Goal: Book appointment/travel/reservation

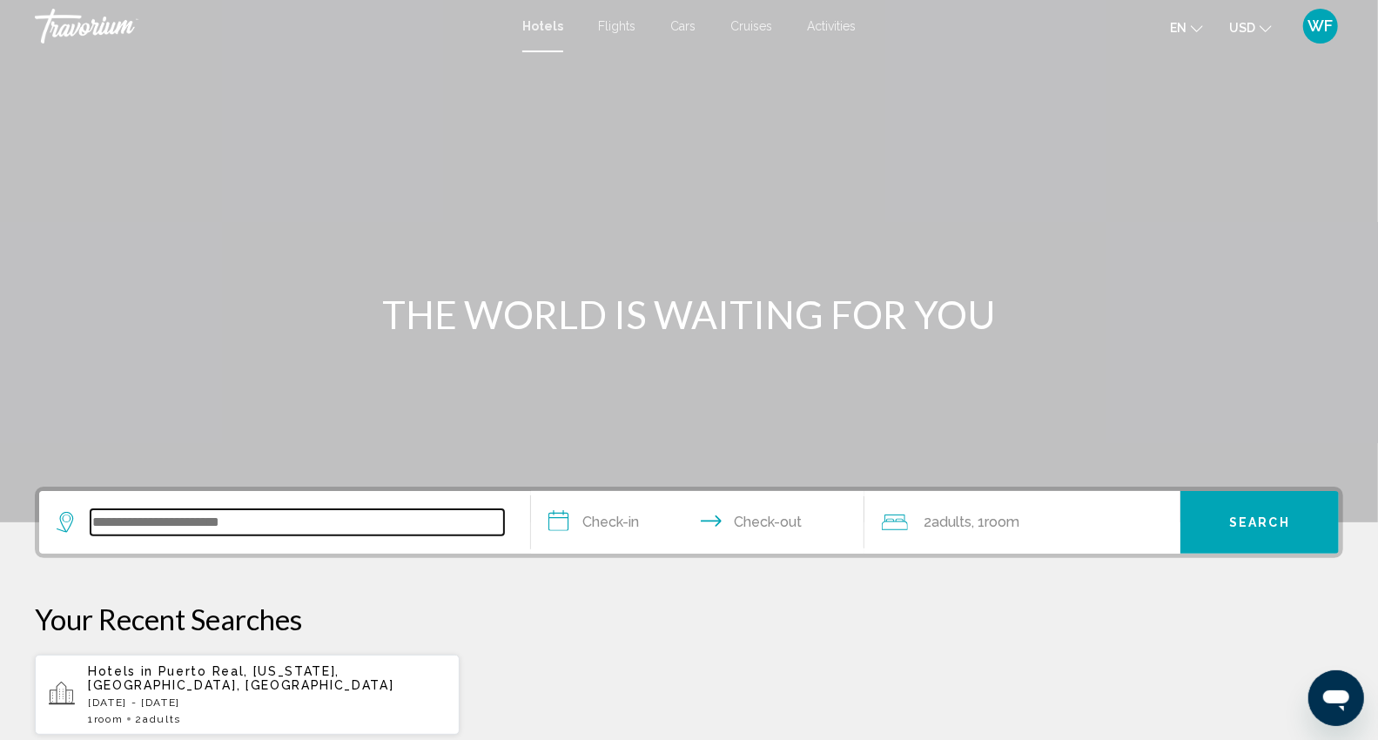
click at [297, 512] on input "Search widget" at bounding box center [298, 522] width 414 height 26
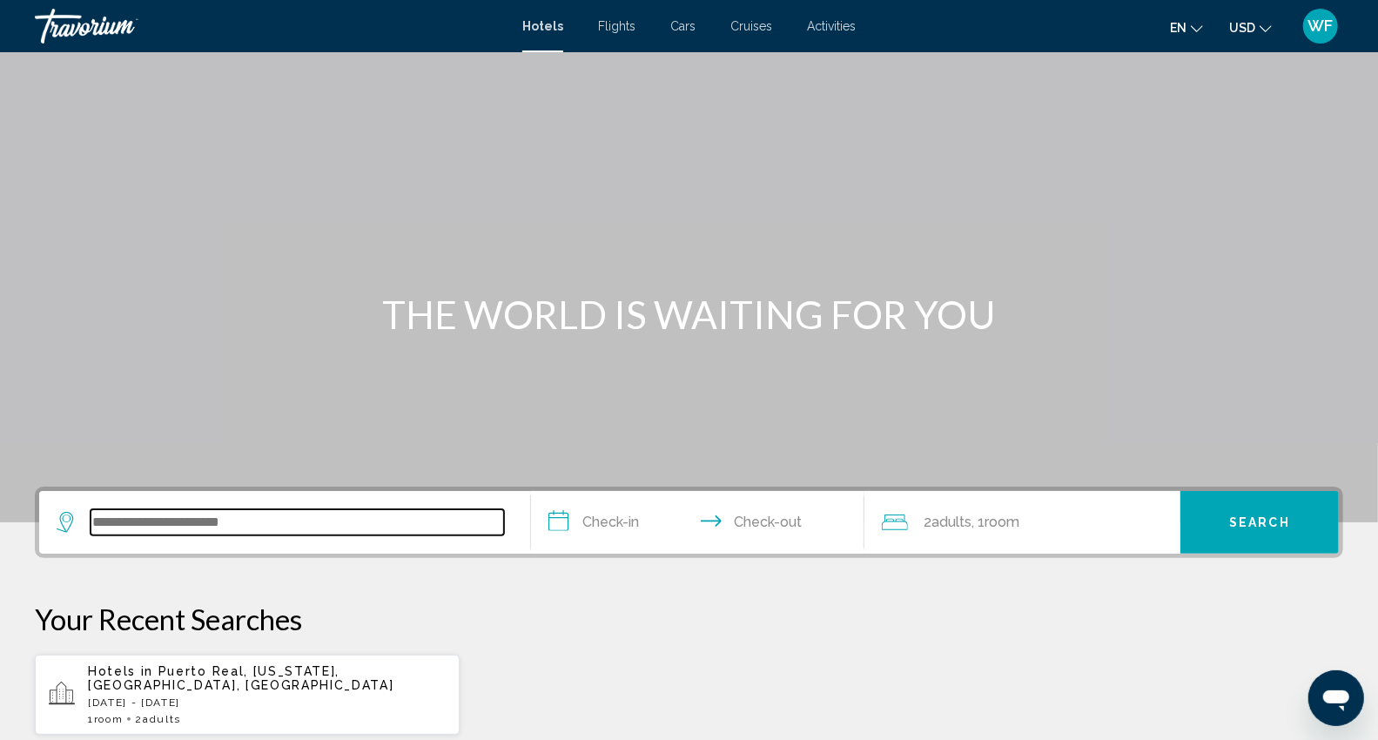
scroll to position [429, 0]
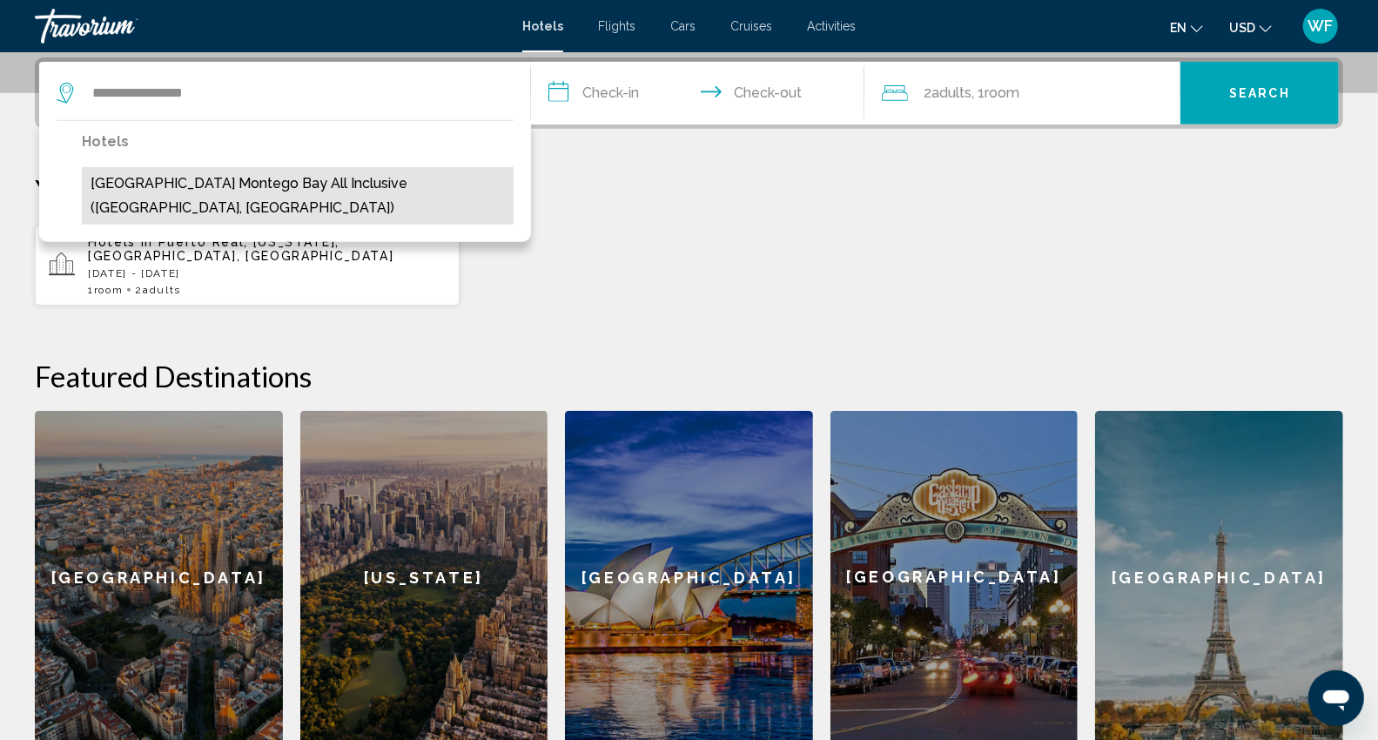
click at [267, 186] on button "Catalonia Montego Bay All Inclusive (Montego Bay, JM)" at bounding box center [298, 195] width 432 height 57
type input "**********"
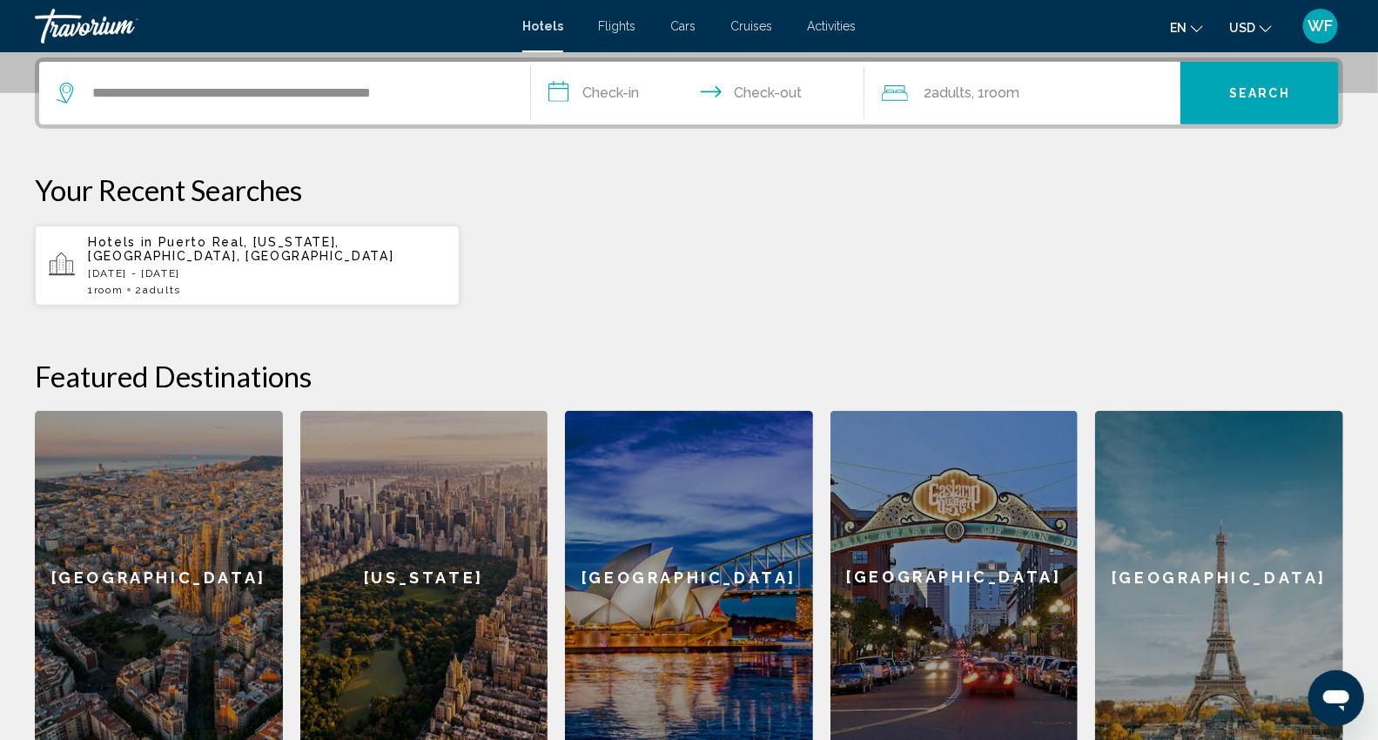
click at [603, 97] on input "**********" at bounding box center [701, 96] width 340 height 68
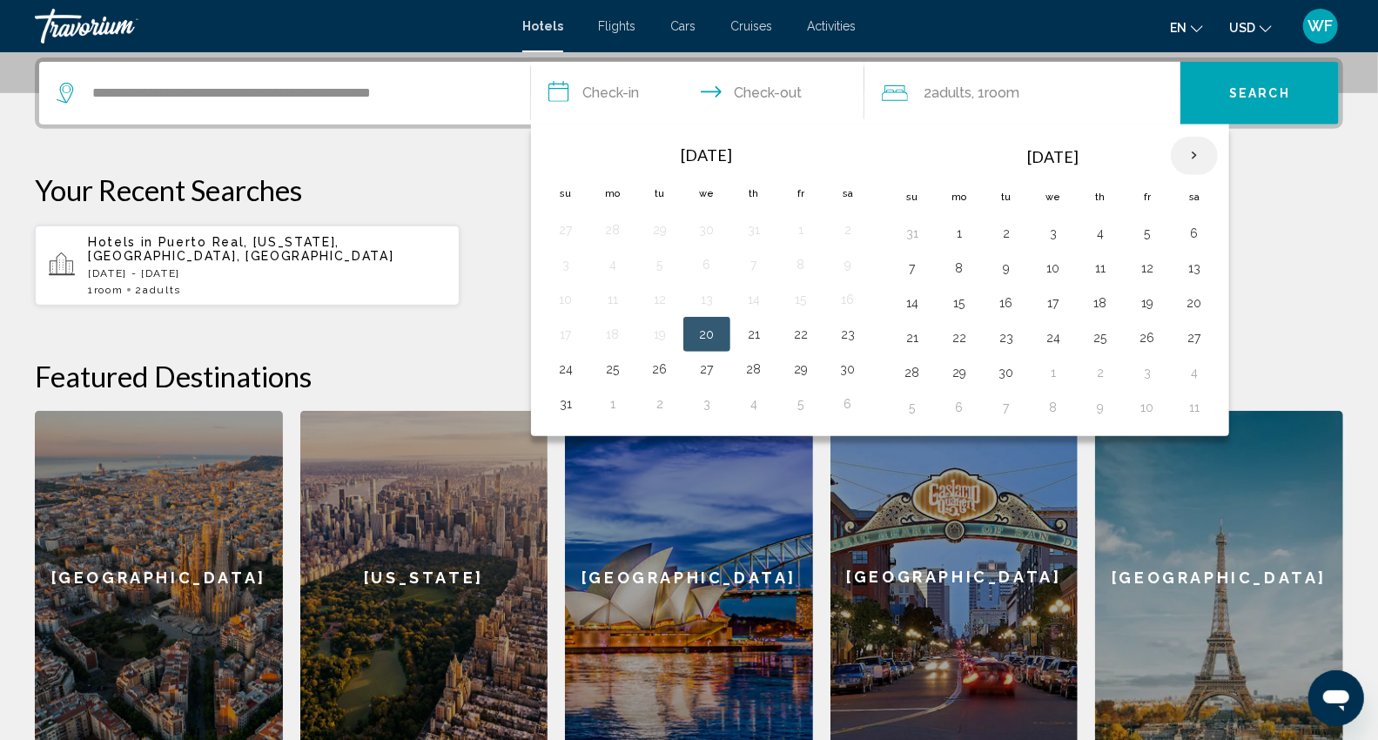
click at [1199, 152] on th "Next month" at bounding box center [1194, 156] width 47 height 38
click at [710, 300] on button "12" at bounding box center [707, 303] width 28 height 24
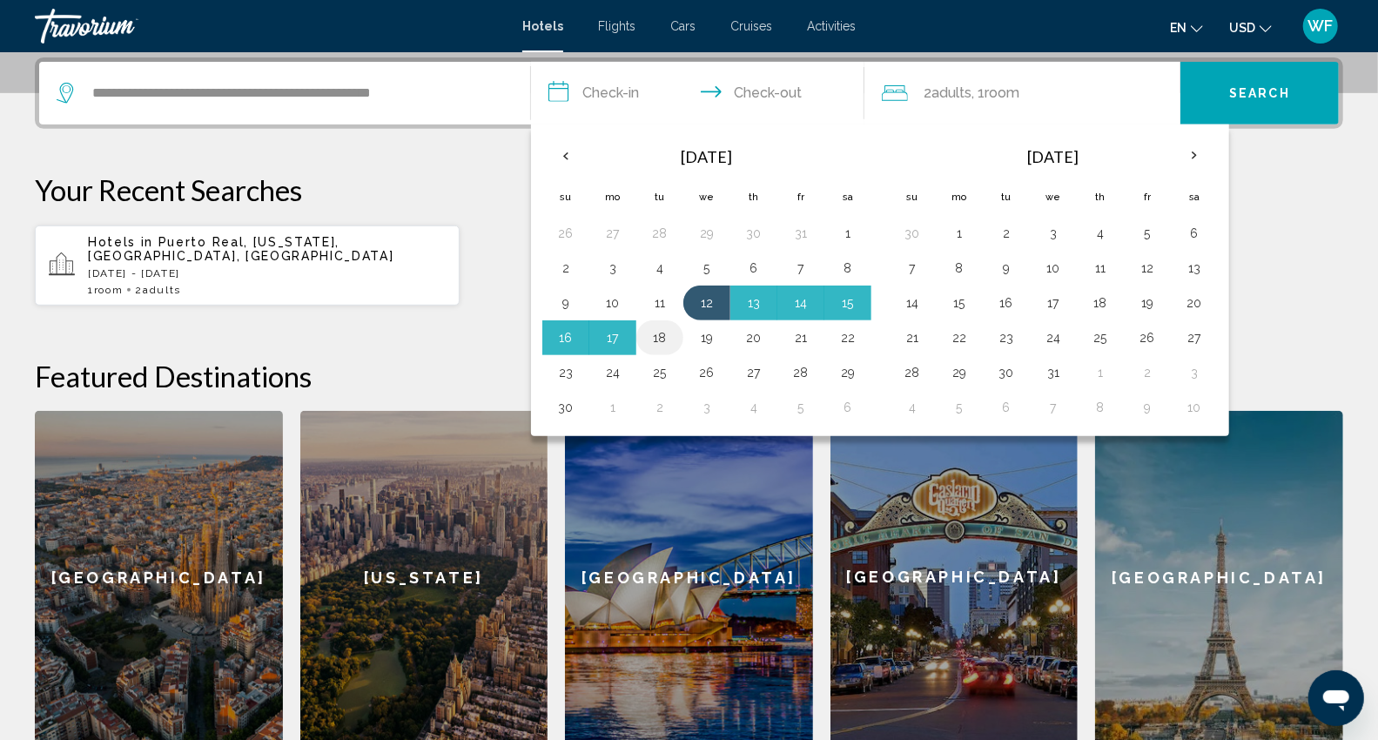
click at [656, 337] on button "18" at bounding box center [660, 338] width 28 height 24
type input "**********"
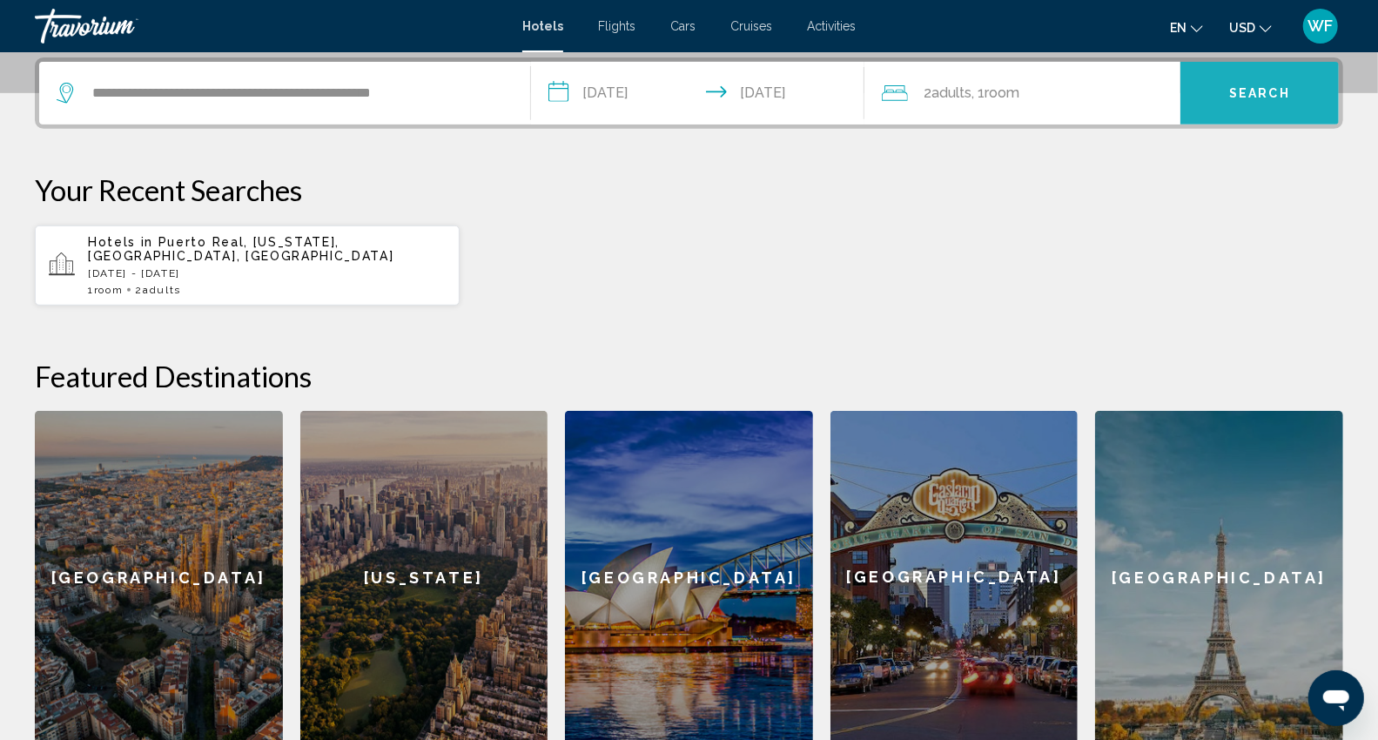
click at [1238, 94] on span "Search" at bounding box center [1259, 94] width 61 height 14
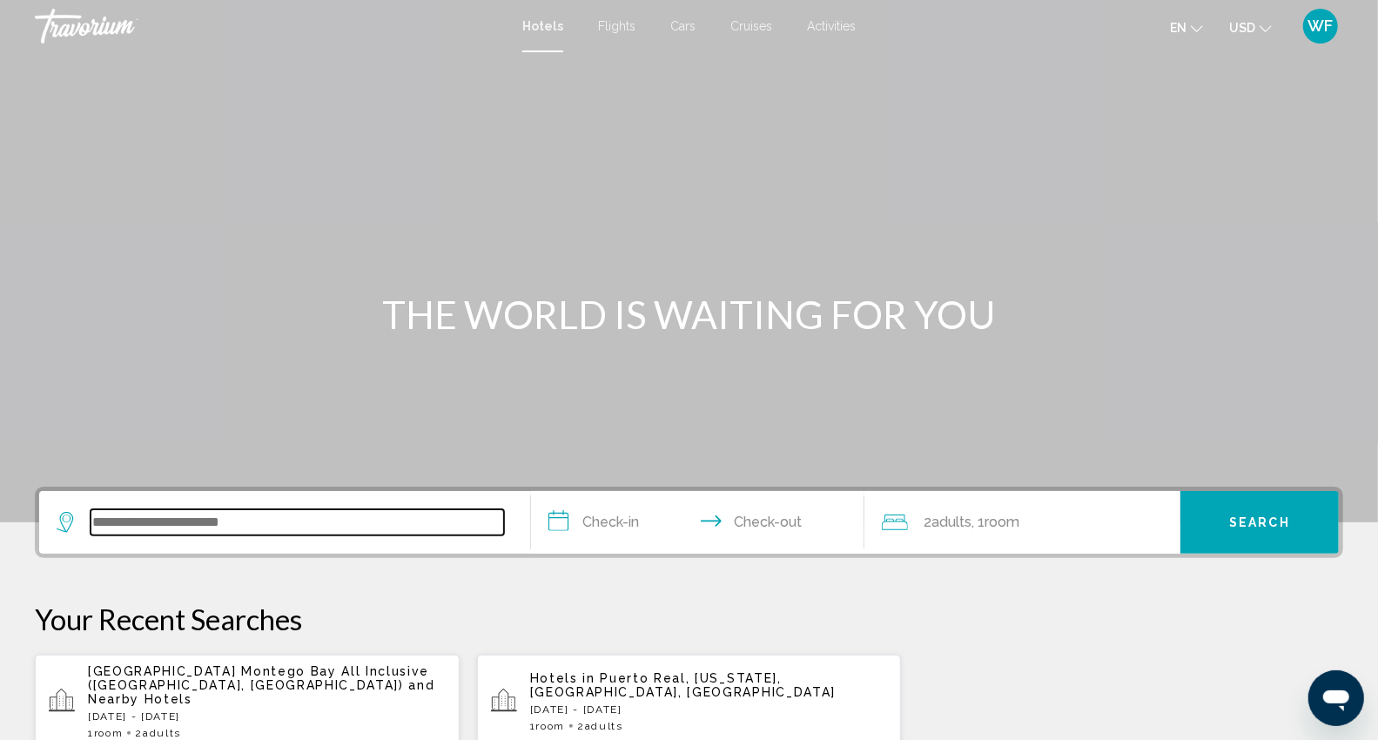
click at [327, 526] on input "Search widget" at bounding box center [298, 522] width 414 height 26
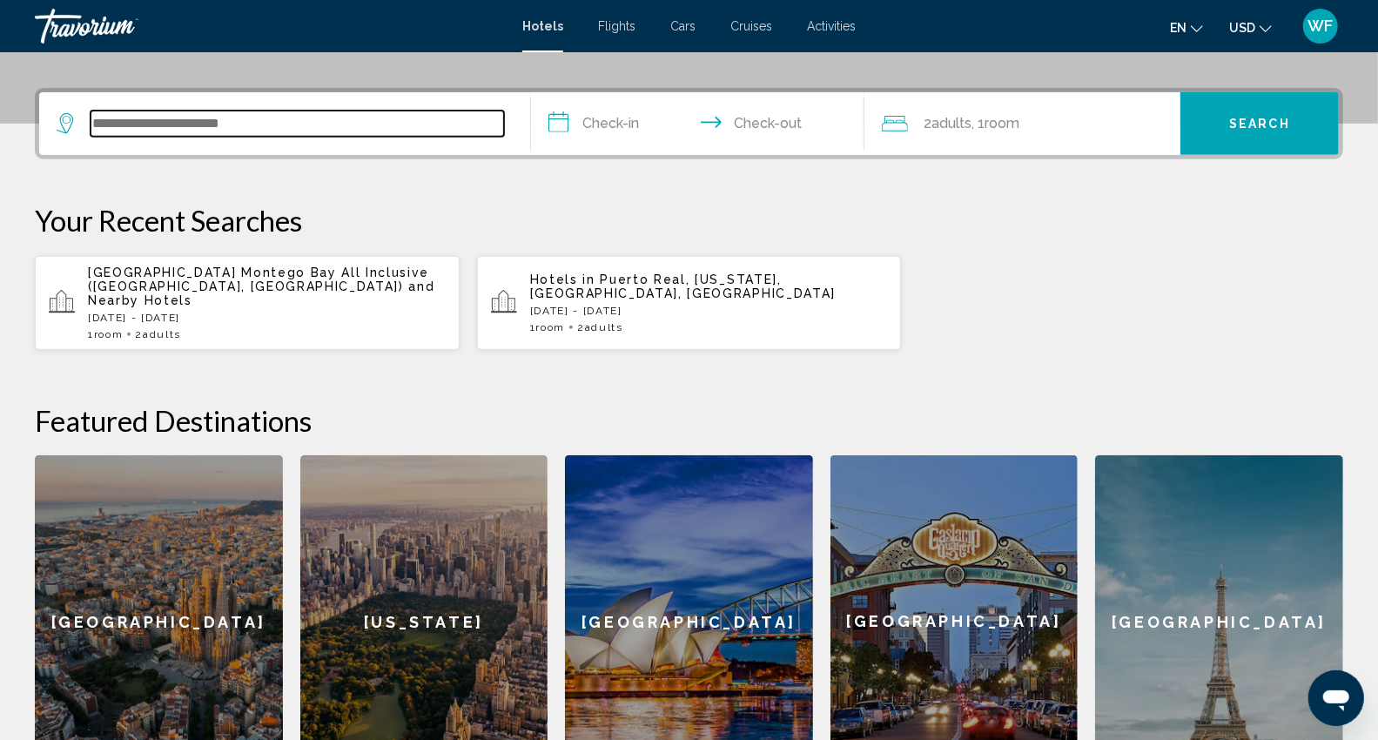
scroll to position [429, 0]
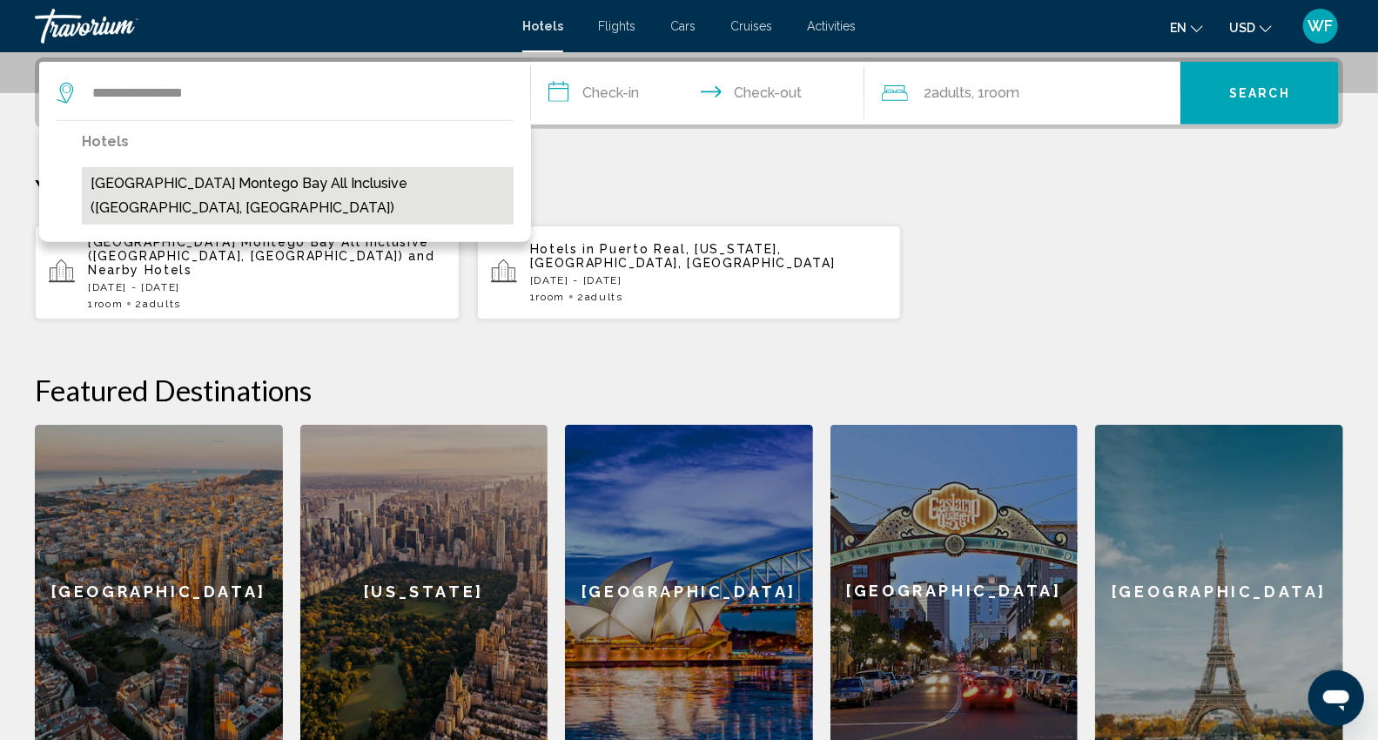
click at [347, 184] on button "[GEOGRAPHIC_DATA] Montego Bay All Inclusive ([GEOGRAPHIC_DATA], [GEOGRAPHIC_DAT…" at bounding box center [298, 195] width 432 height 57
type input "**********"
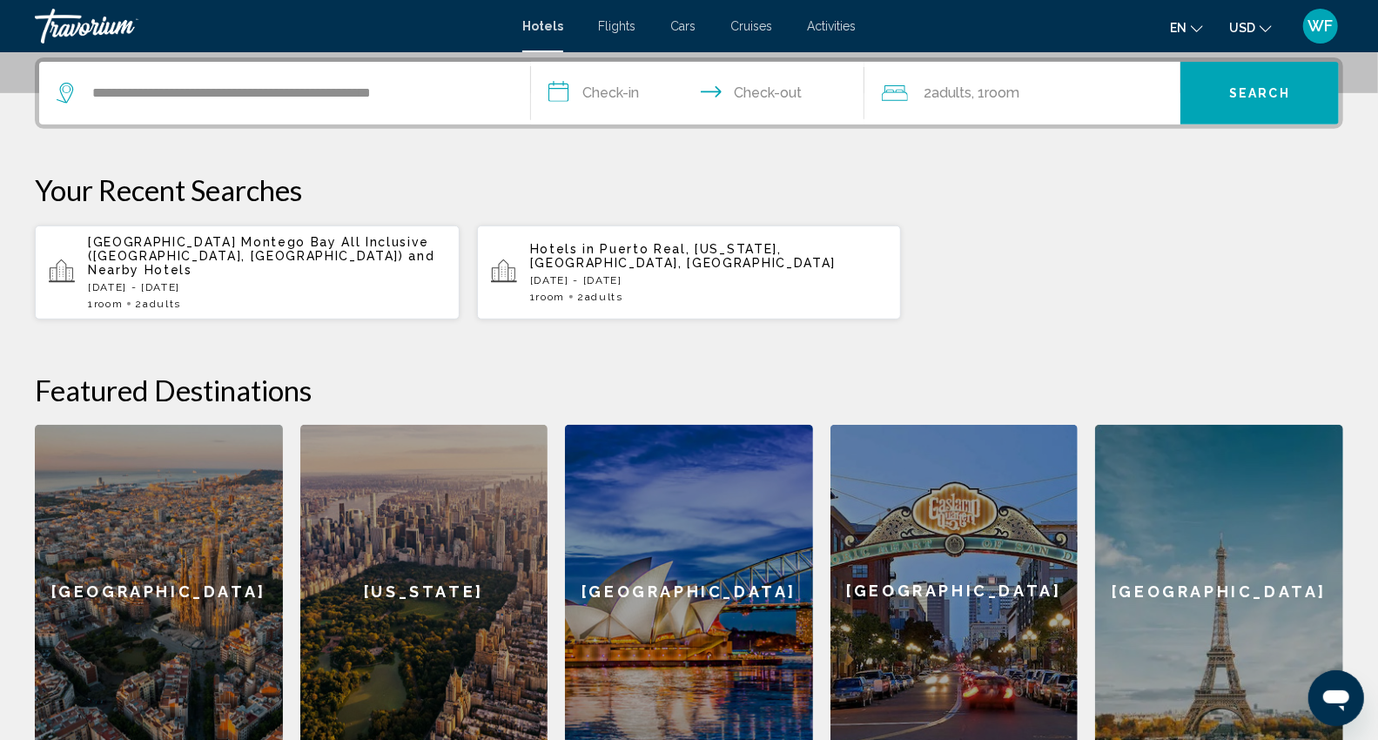
click at [207, 281] on p "[DATE] - [DATE]" at bounding box center [267, 287] width 358 height 12
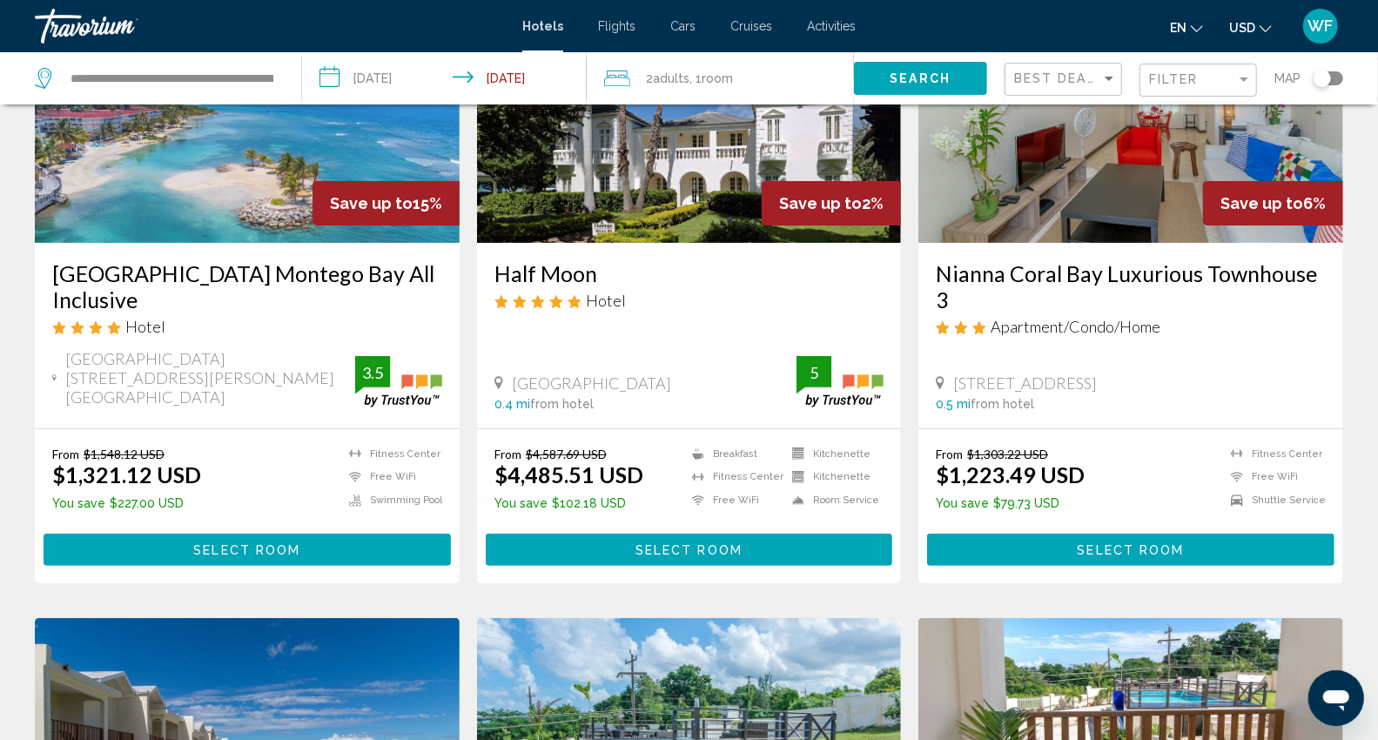
scroll to position [193, 0]
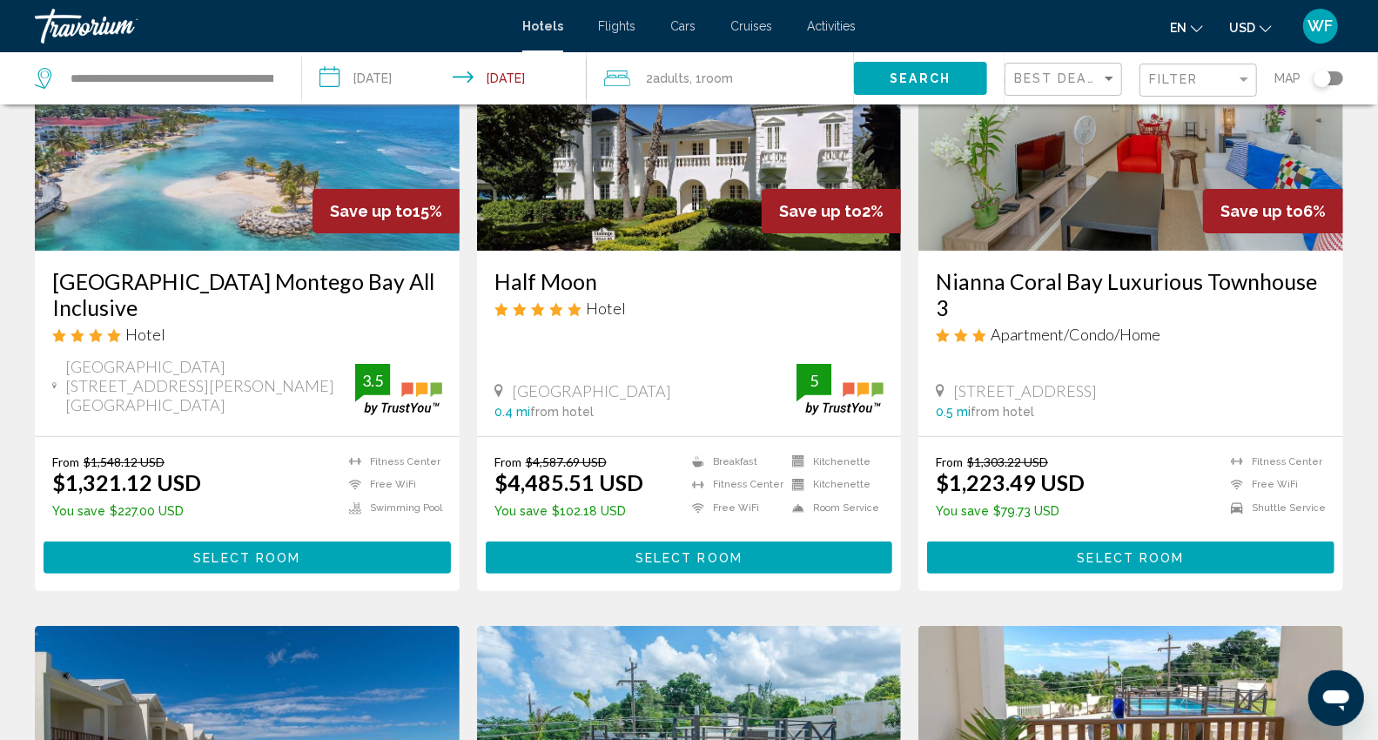
click at [221, 287] on h3 "[GEOGRAPHIC_DATA] Montego Bay All Inclusive" at bounding box center [247, 294] width 390 height 52
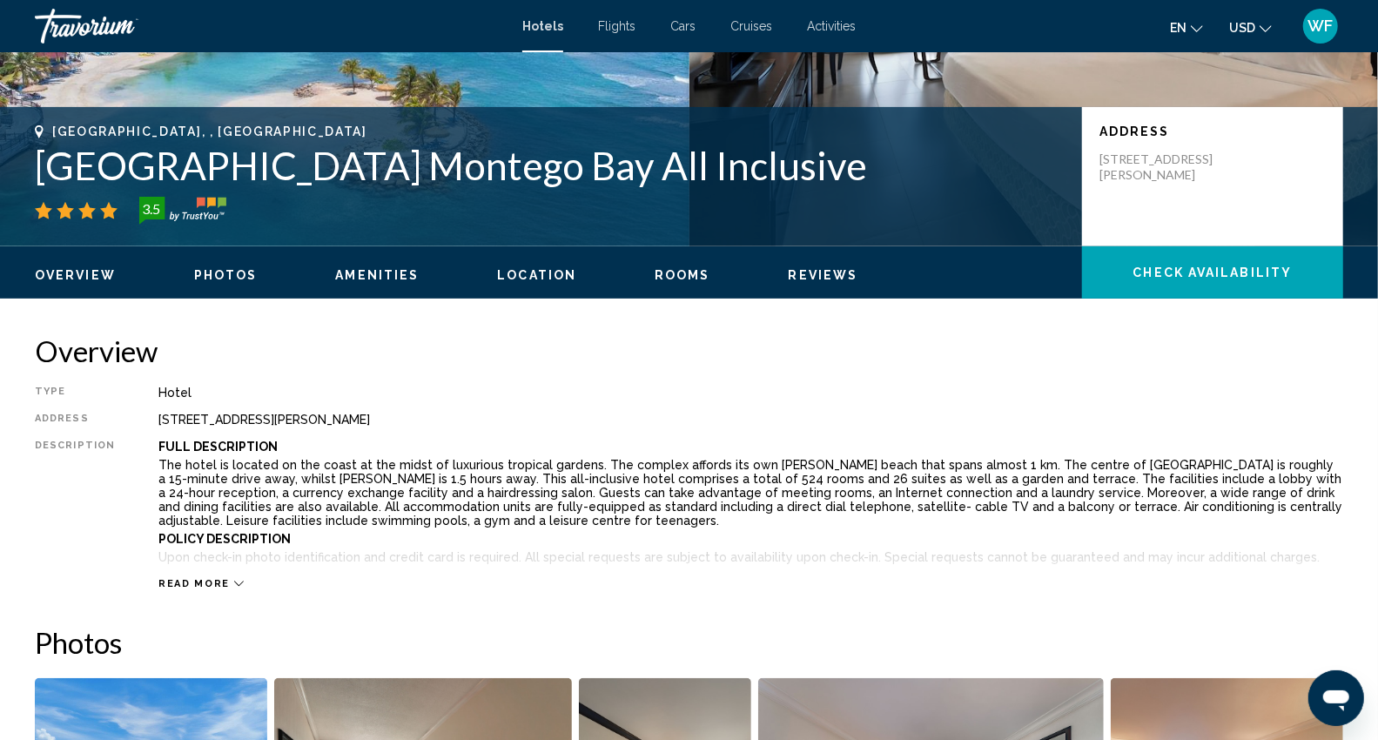
scroll to position [387, 0]
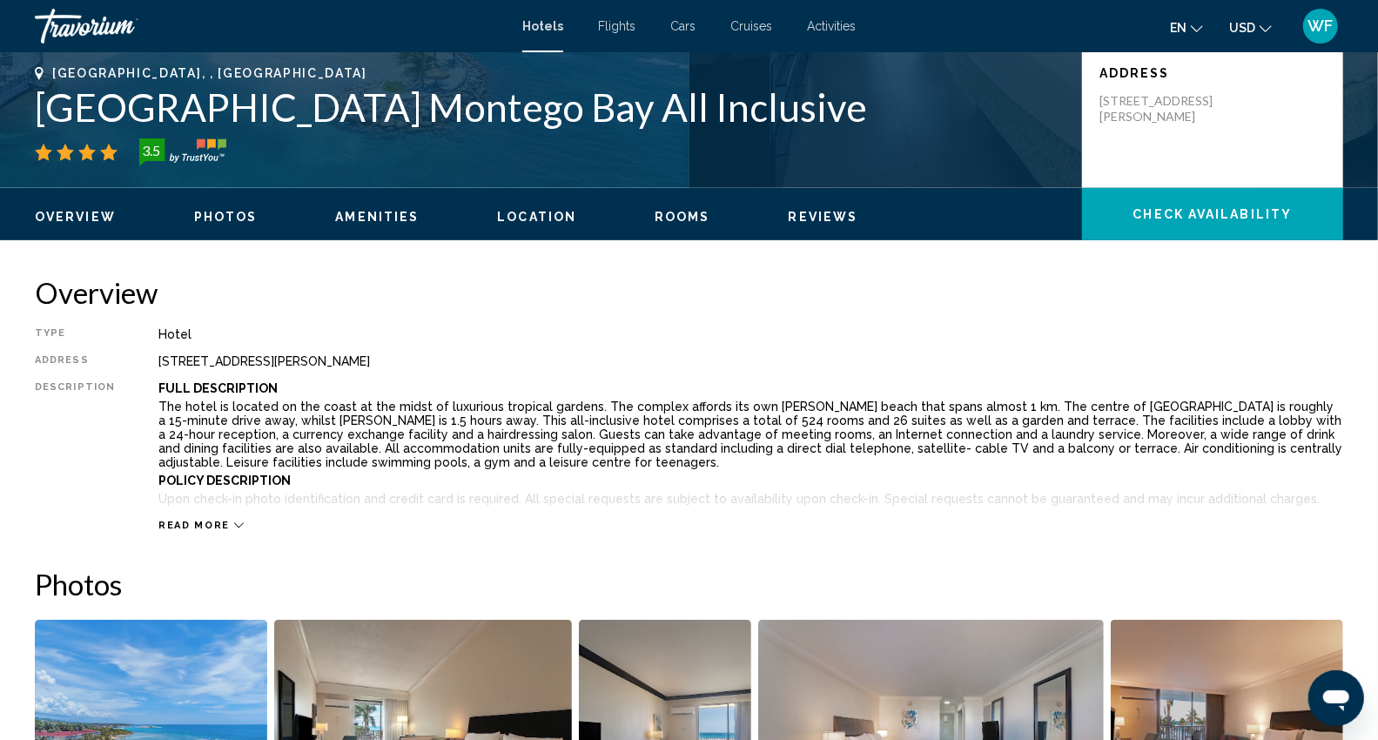
click at [528, 221] on span "Location" at bounding box center [536, 217] width 79 height 14
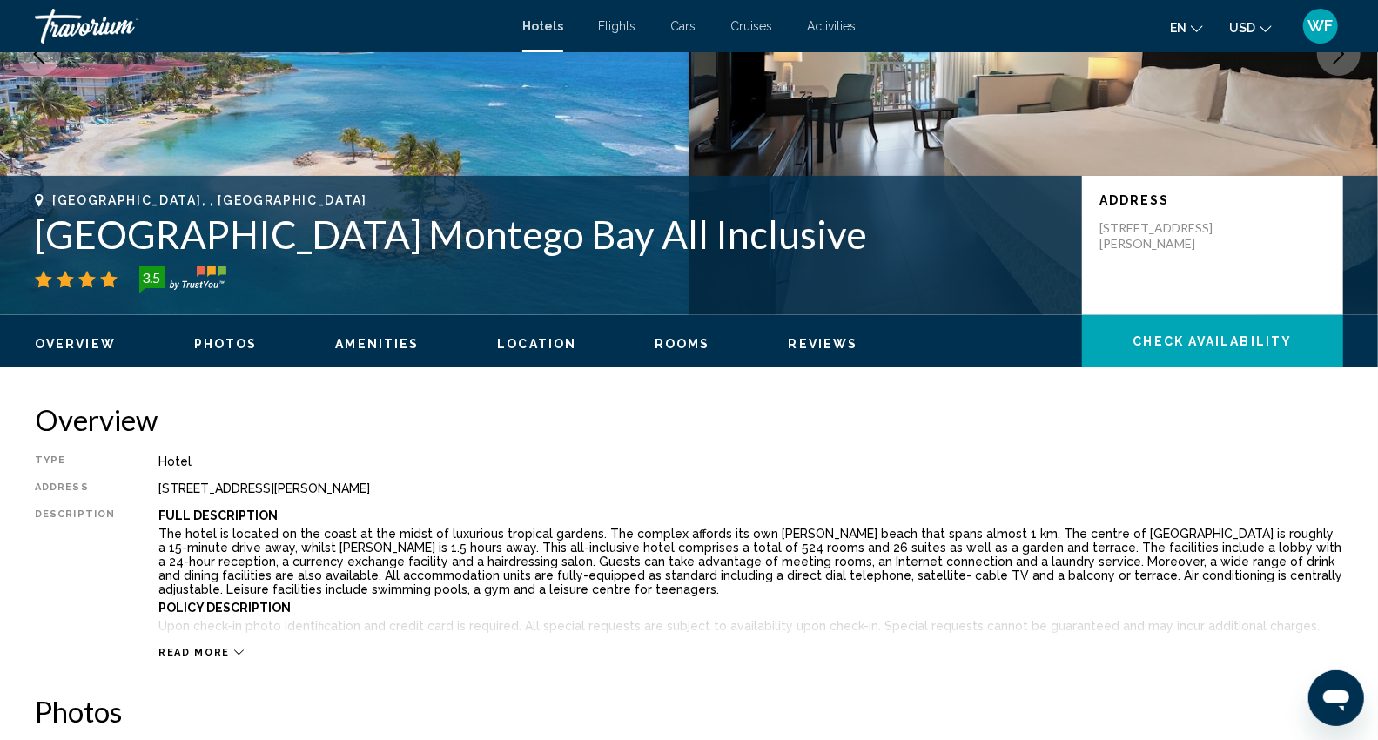
scroll to position [0, 0]
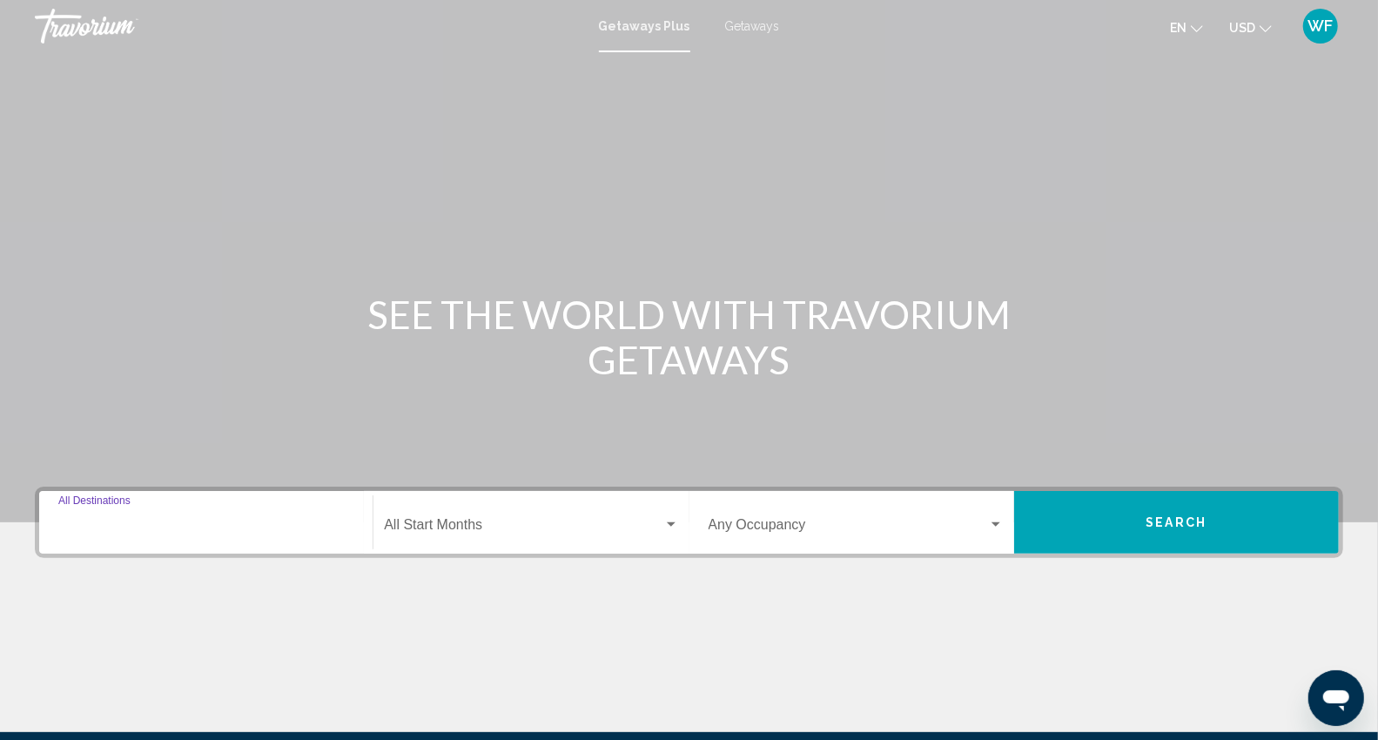
click at [221, 526] on input "Destination All Destinations" at bounding box center [205, 529] width 295 height 16
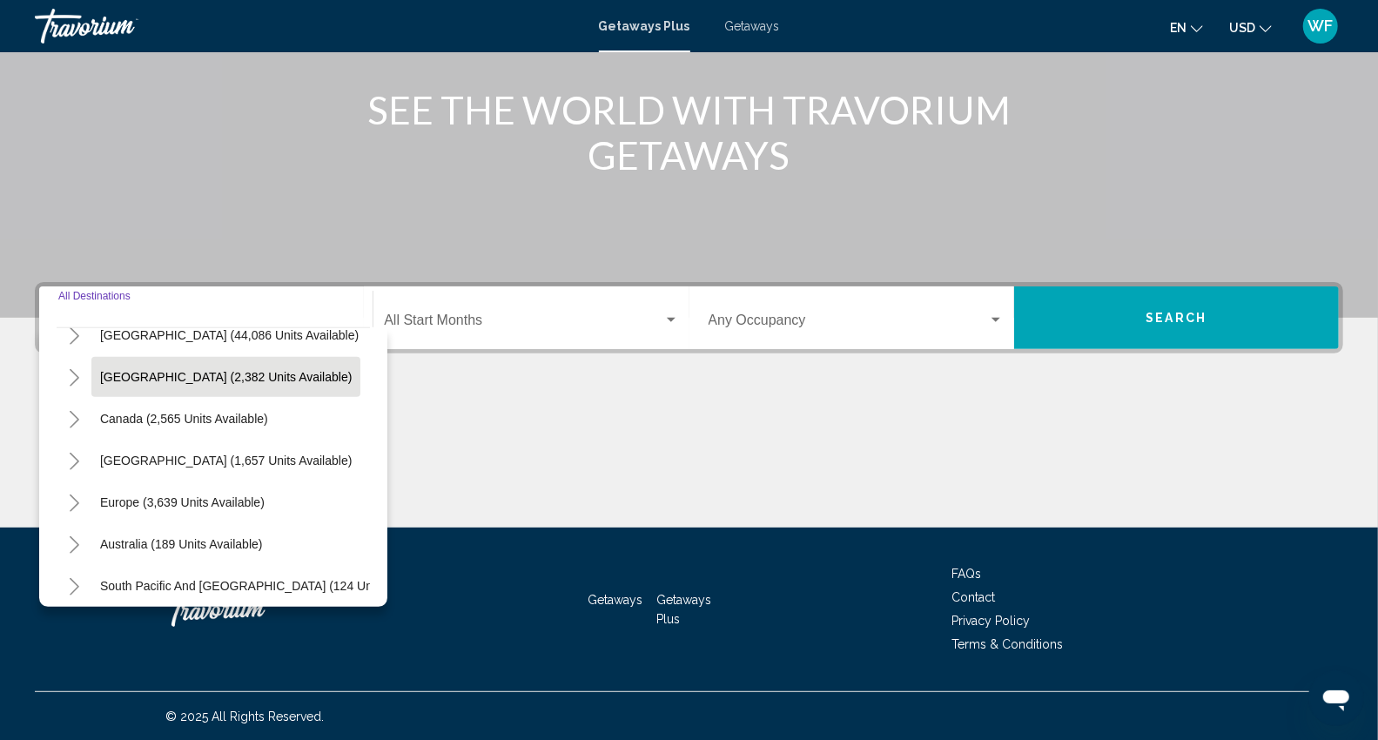
scroll to position [97, 0]
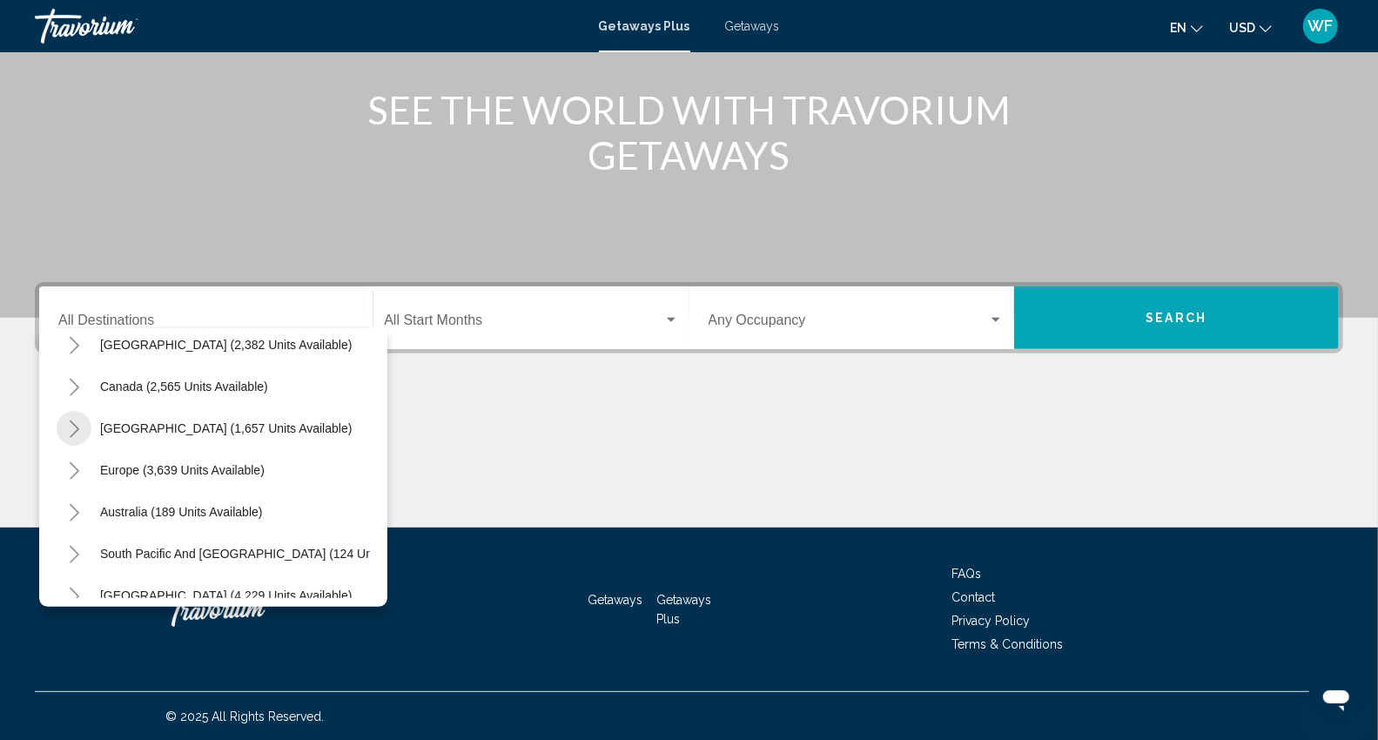
click at [68, 425] on icon "Toggle Caribbean & Atlantic Islands (1,657 units available)" at bounding box center [74, 429] width 13 height 17
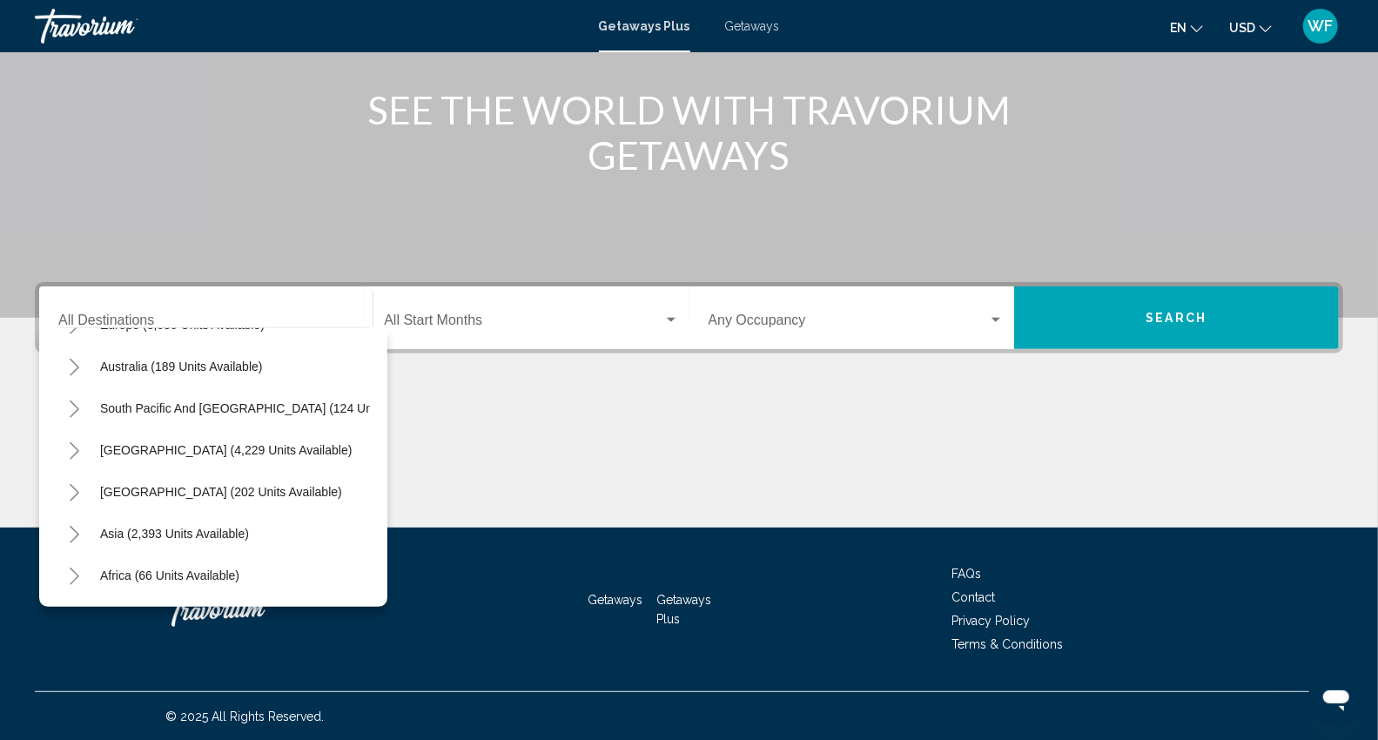
scroll to position [664, 0]
click at [68, 401] on icon "Toggle South Pacific and Oceania (124 units available)" at bounding box center [74, 404] width 13 height 17
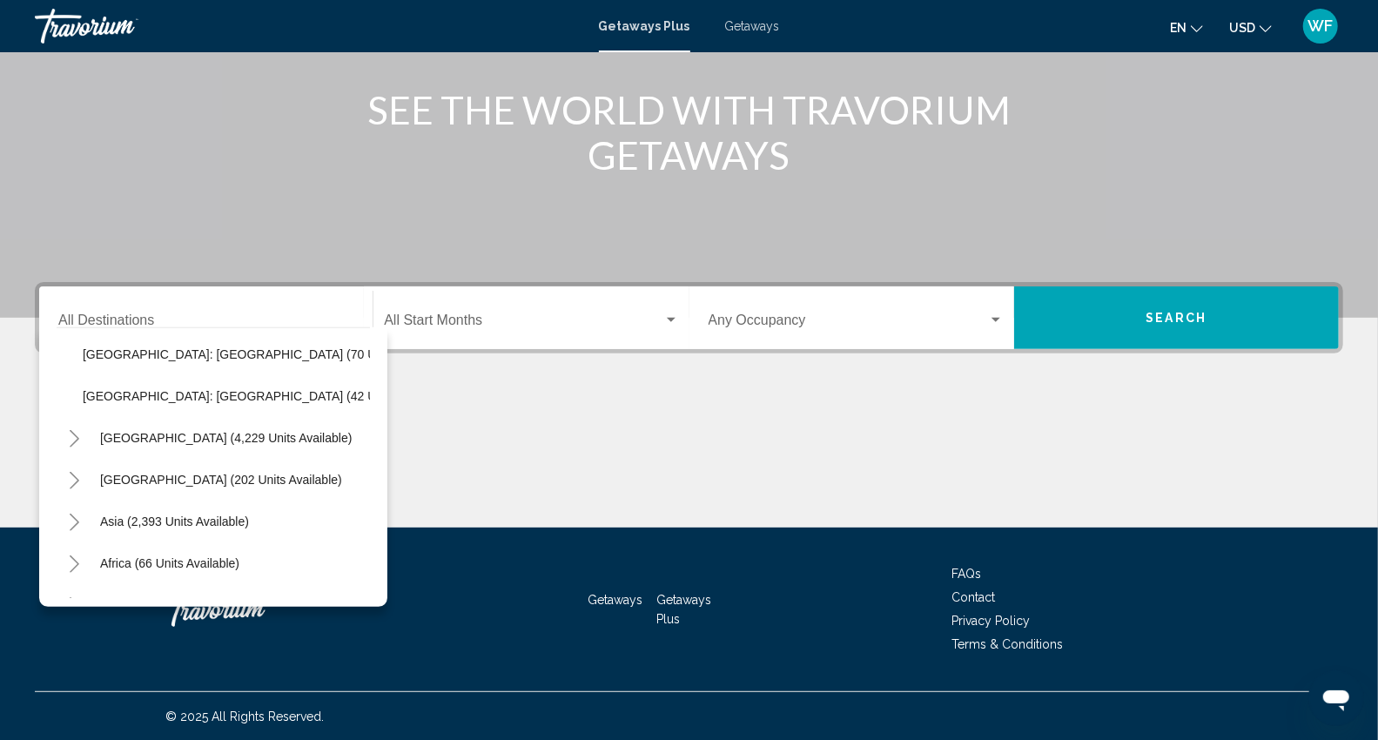
scroll to position [771, 0]
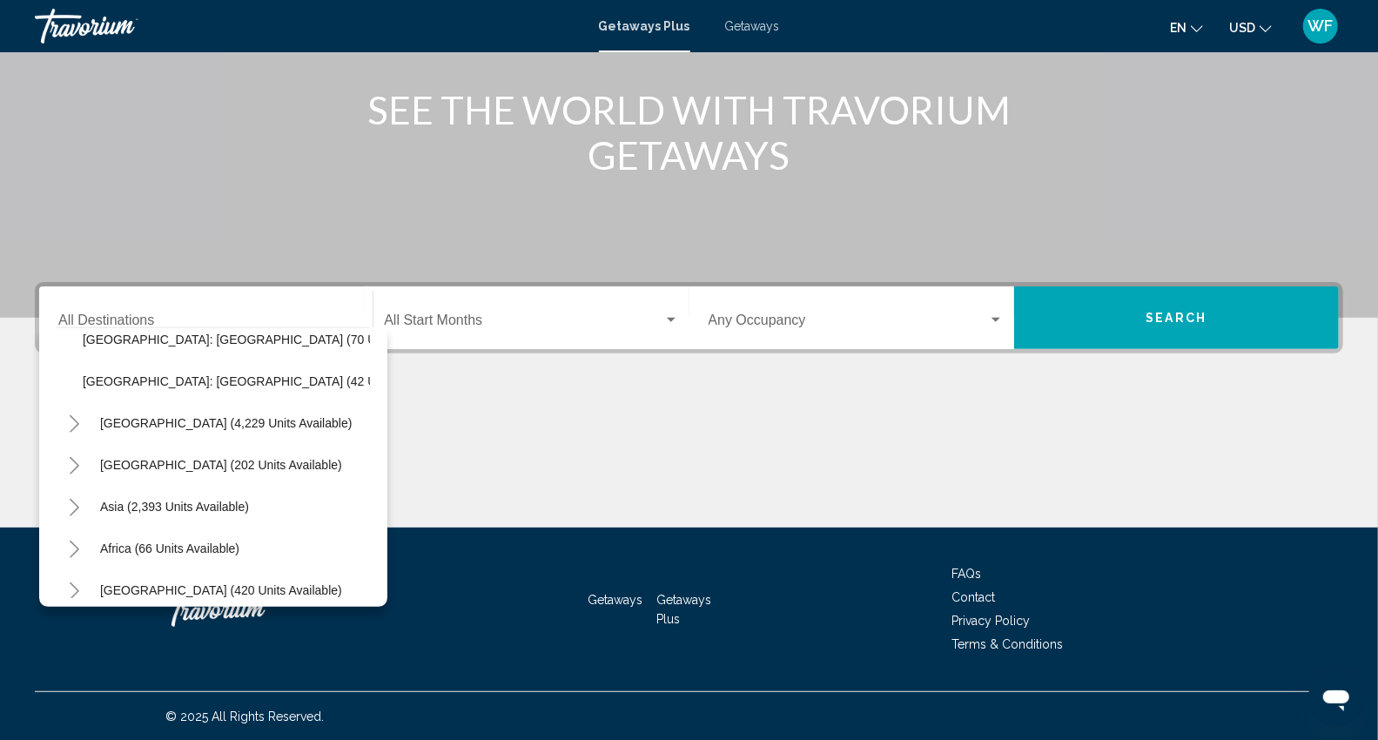
click at [70, 421] on icon "Toggle South America (4,229 units available)" at bounding box center [74, 423] width 13 height 17
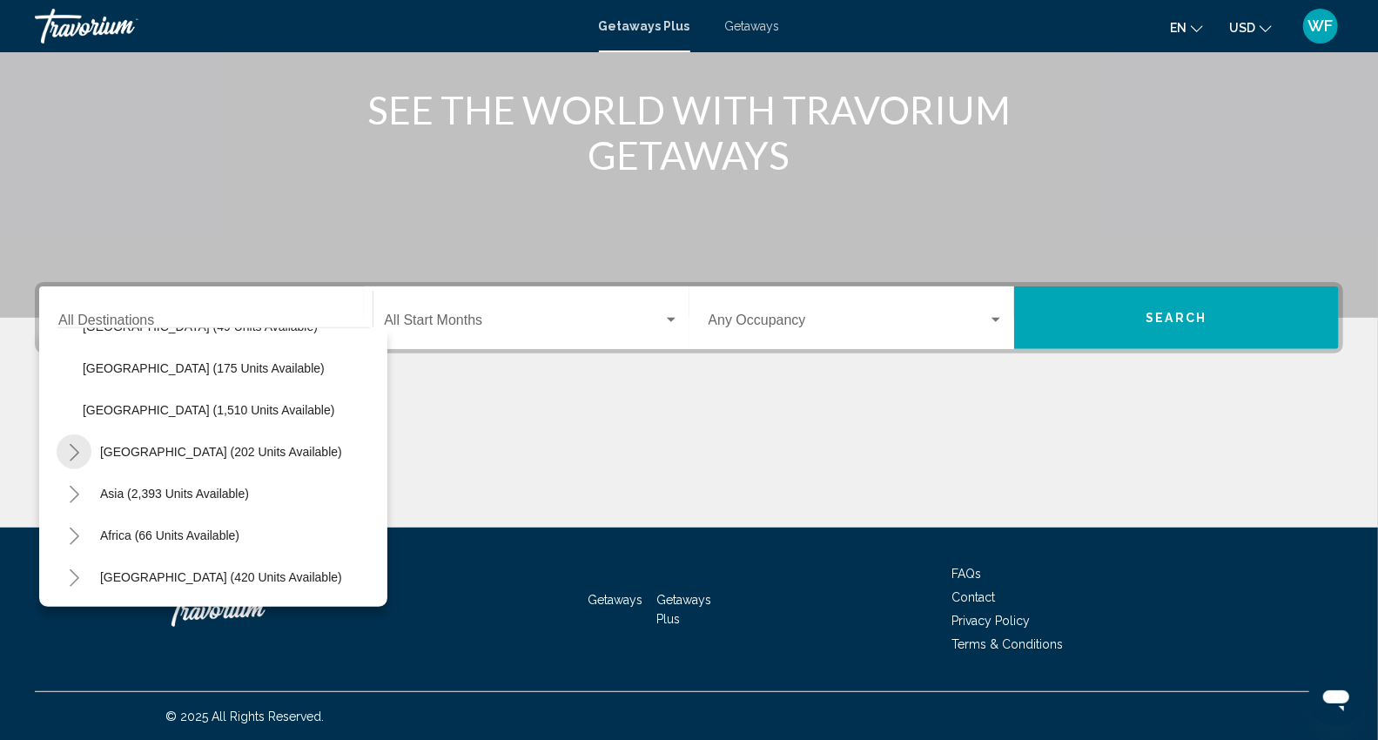
click at [71, 444] on icon "Toggle Central America (202 units available)" at bounding box center [74, 452] width 13 height 17
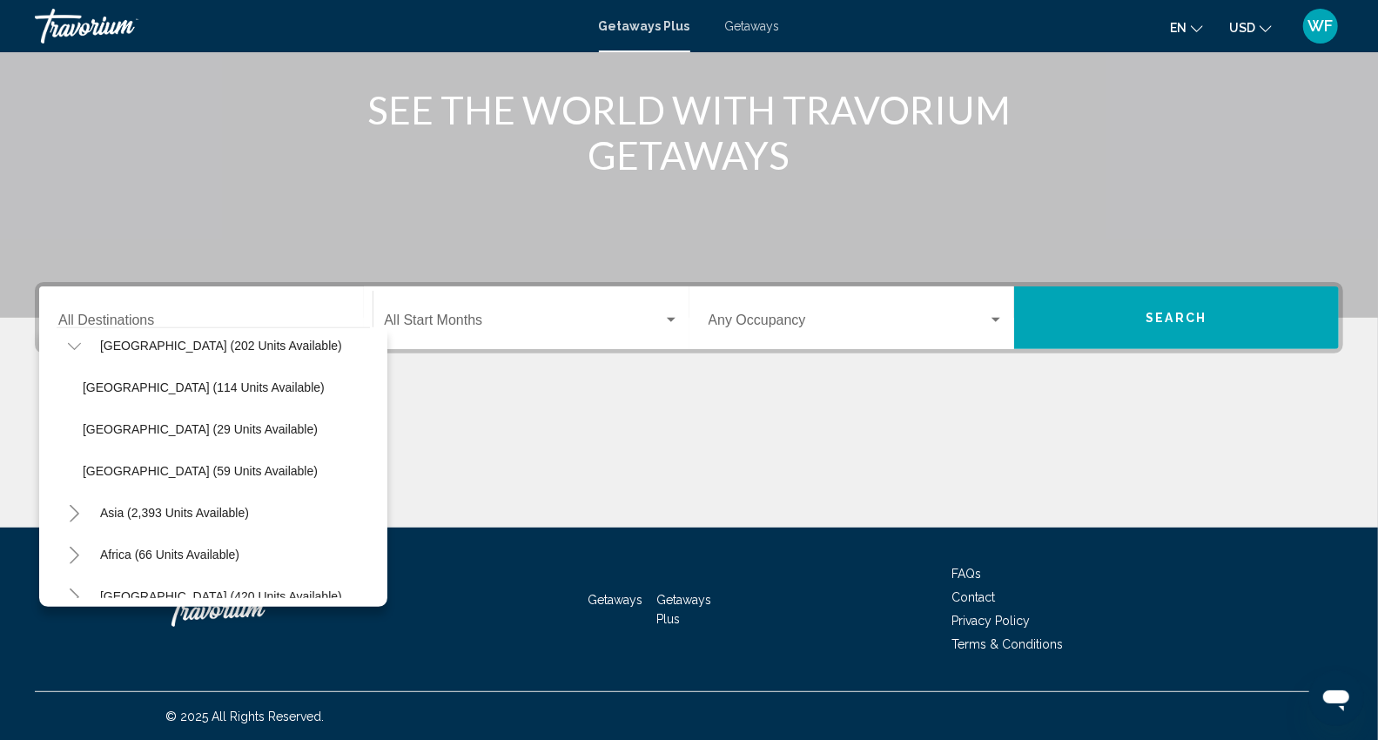
scroll to position [1257, 0]
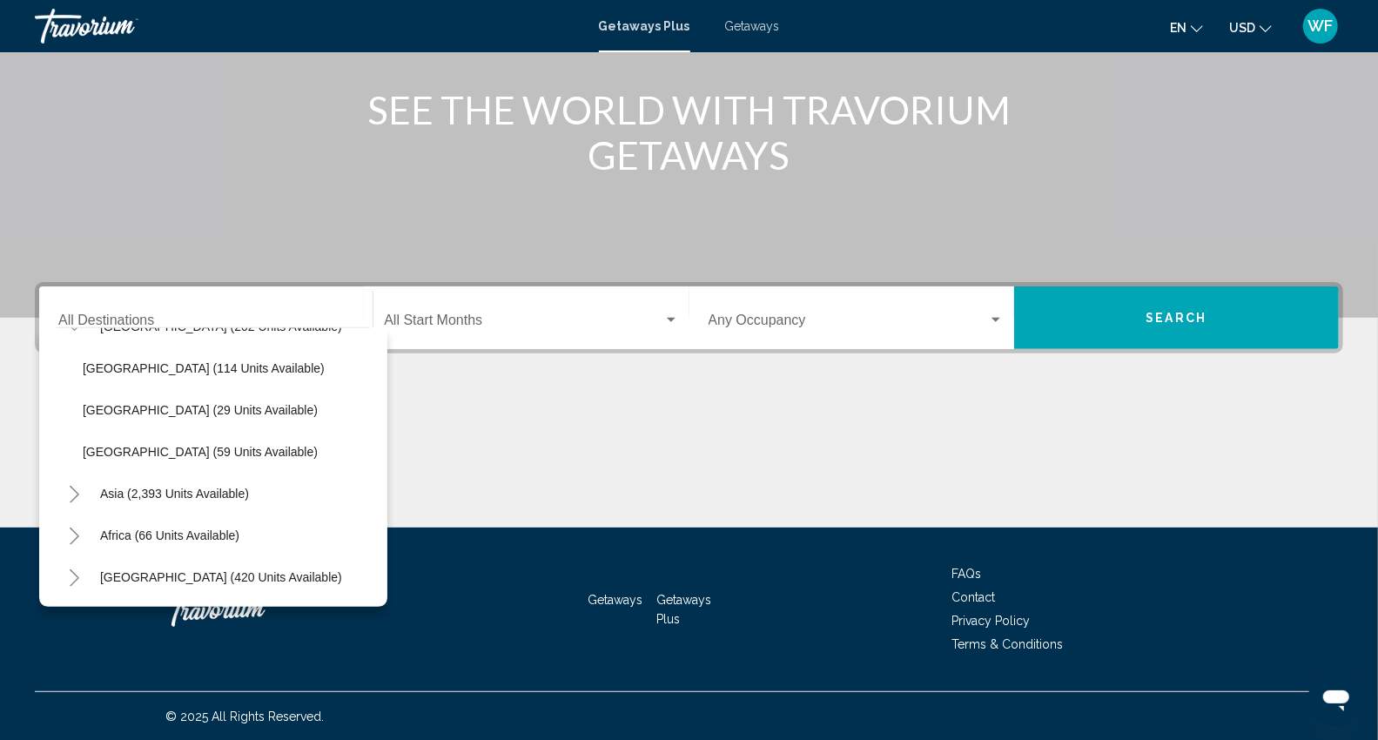
click at [71, 486] on icon "Toggle Asia (2,393 units available)" at bounding box center [74, 494] width 13 height 17
click at [74, 569] on icon "Toggle Middle East (420 units available)" at bounding box center [74, 577] width 13 height 17
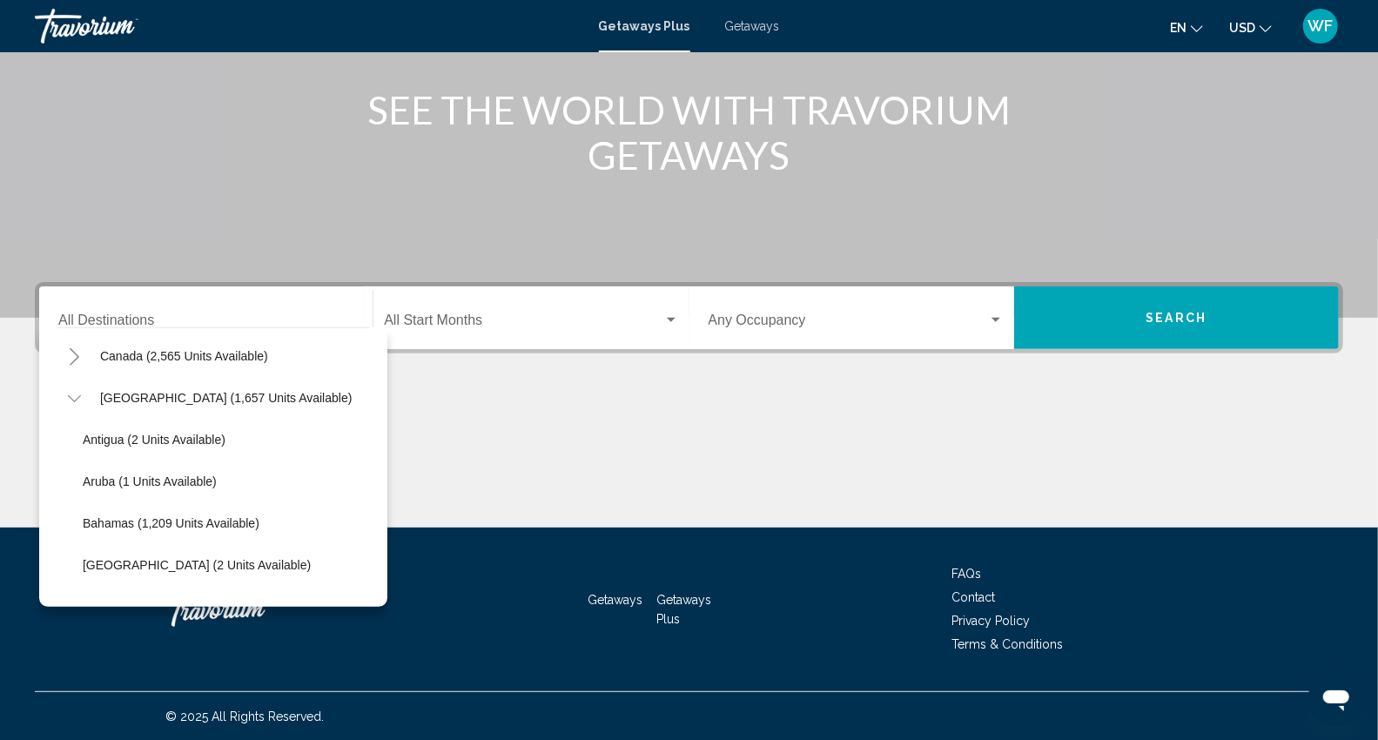
scroll to position [0, 0]
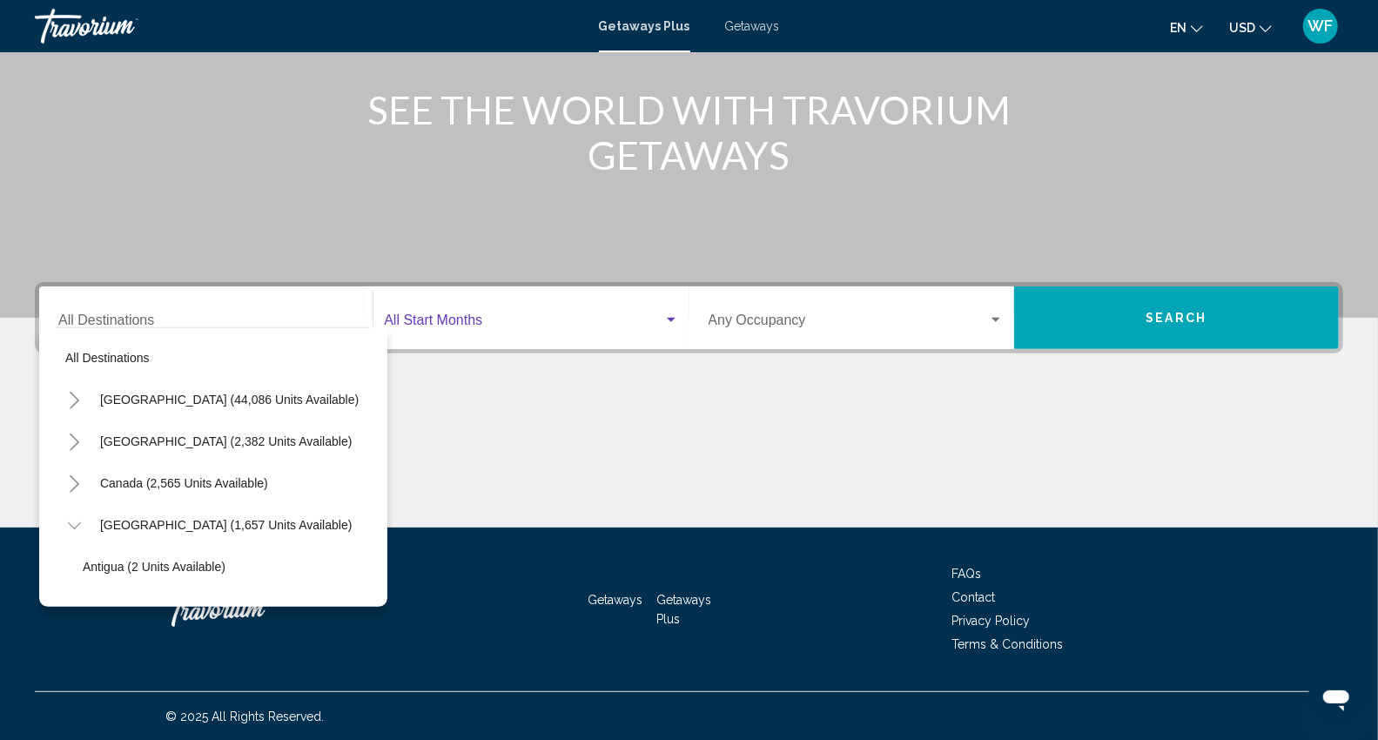
click at [519, 320] on span "Search widget" at bounding box center [523, 324] width 279 height 16
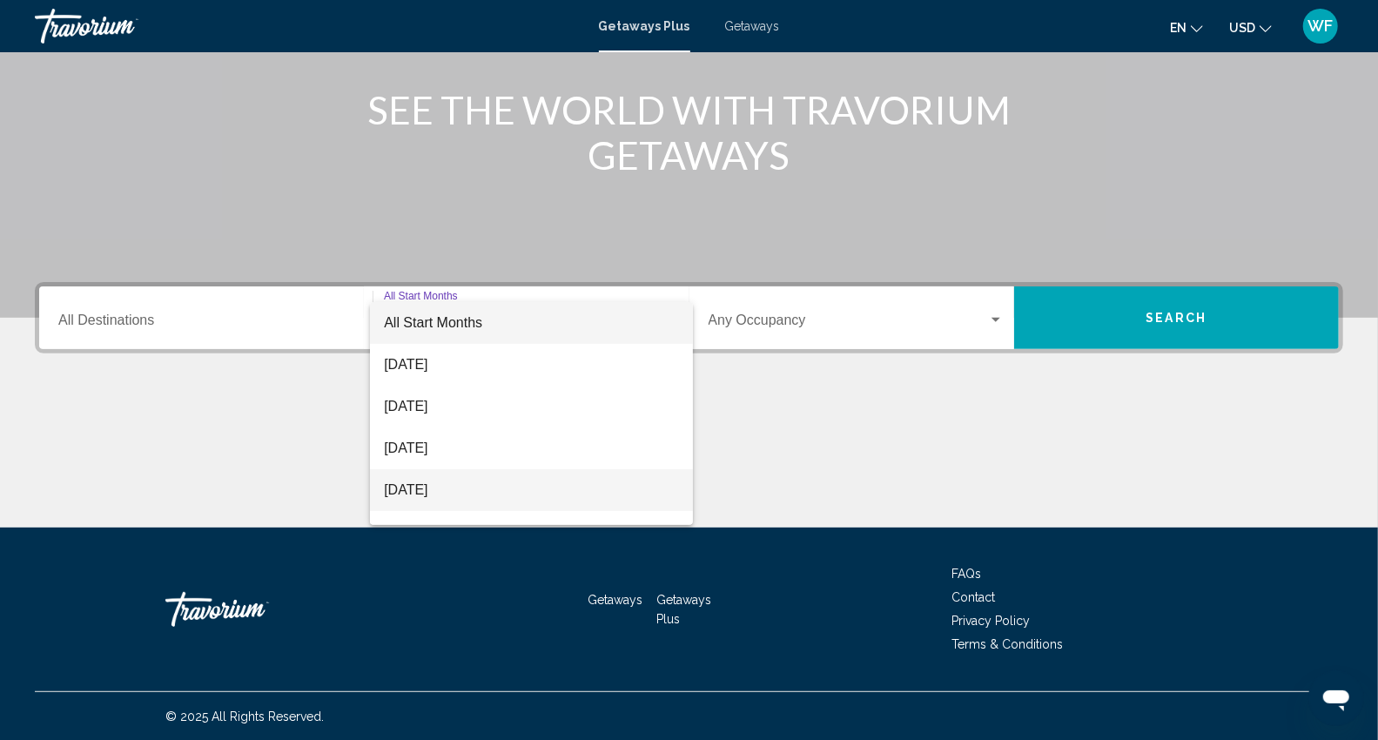
click at [413, 490] on span "November 2025" at bounding box center [531, 490] width 295 height 42
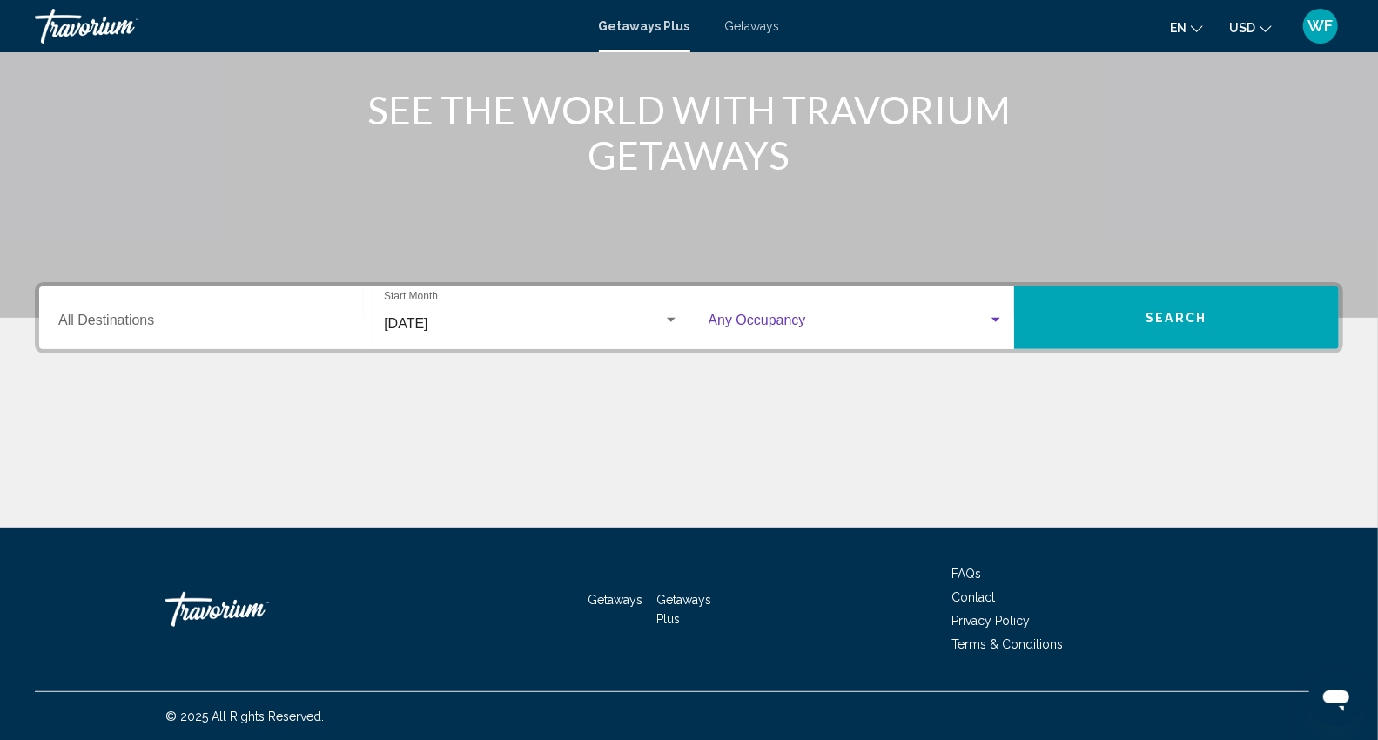
click at [998, 313] on div "Search widget" at bounding box center [996, 320] width 16 height 14
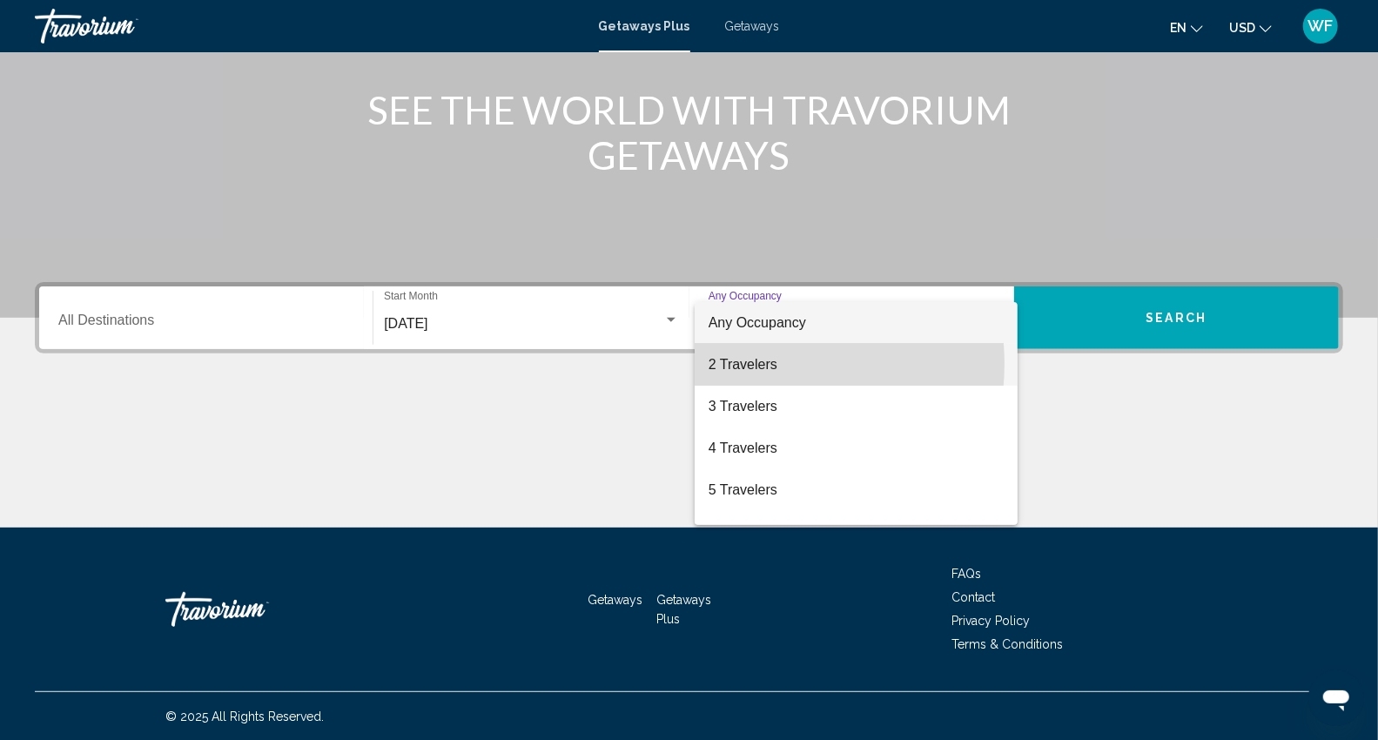
click at [766, 364] on span "2 Travelers" at bounding box center [857, 365] width 296 height 42
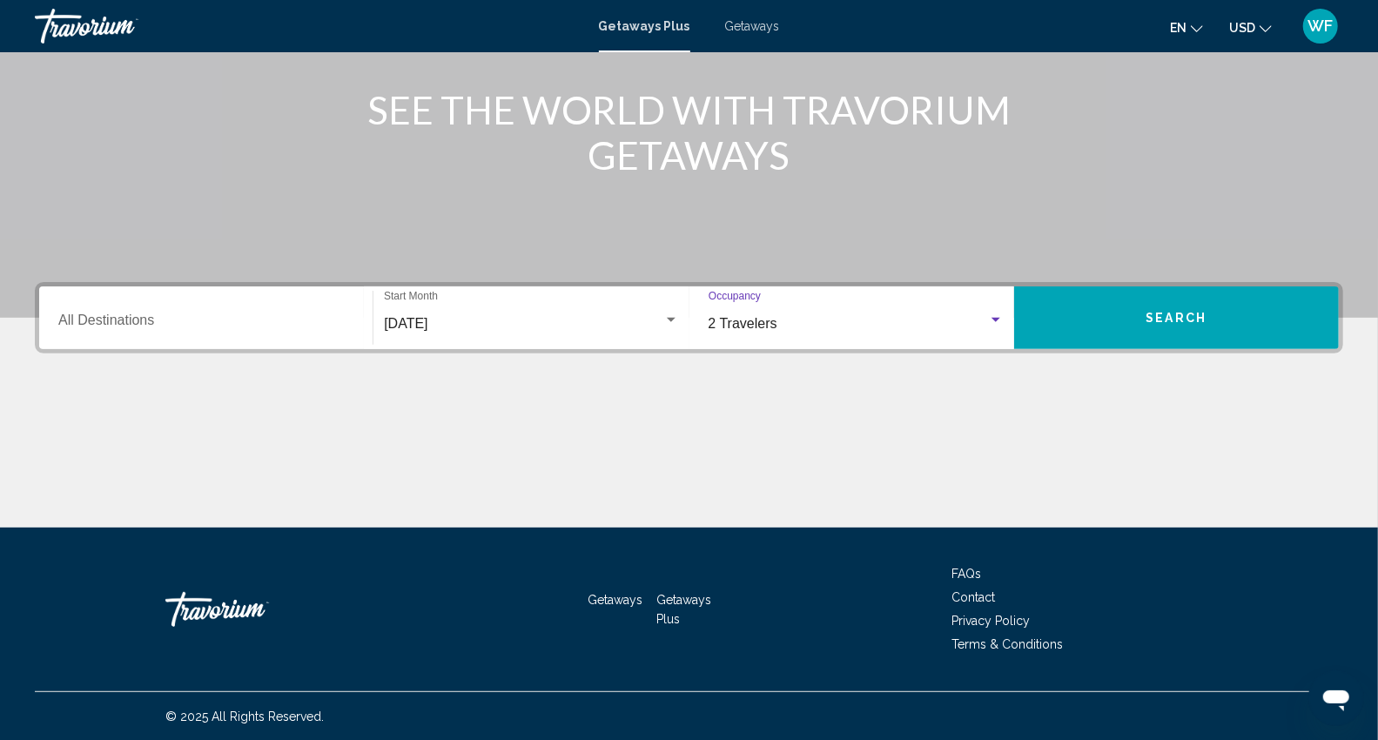
click at [1155, 316] on span "Search" at bounding box center [1177, 319] width 61 height 14
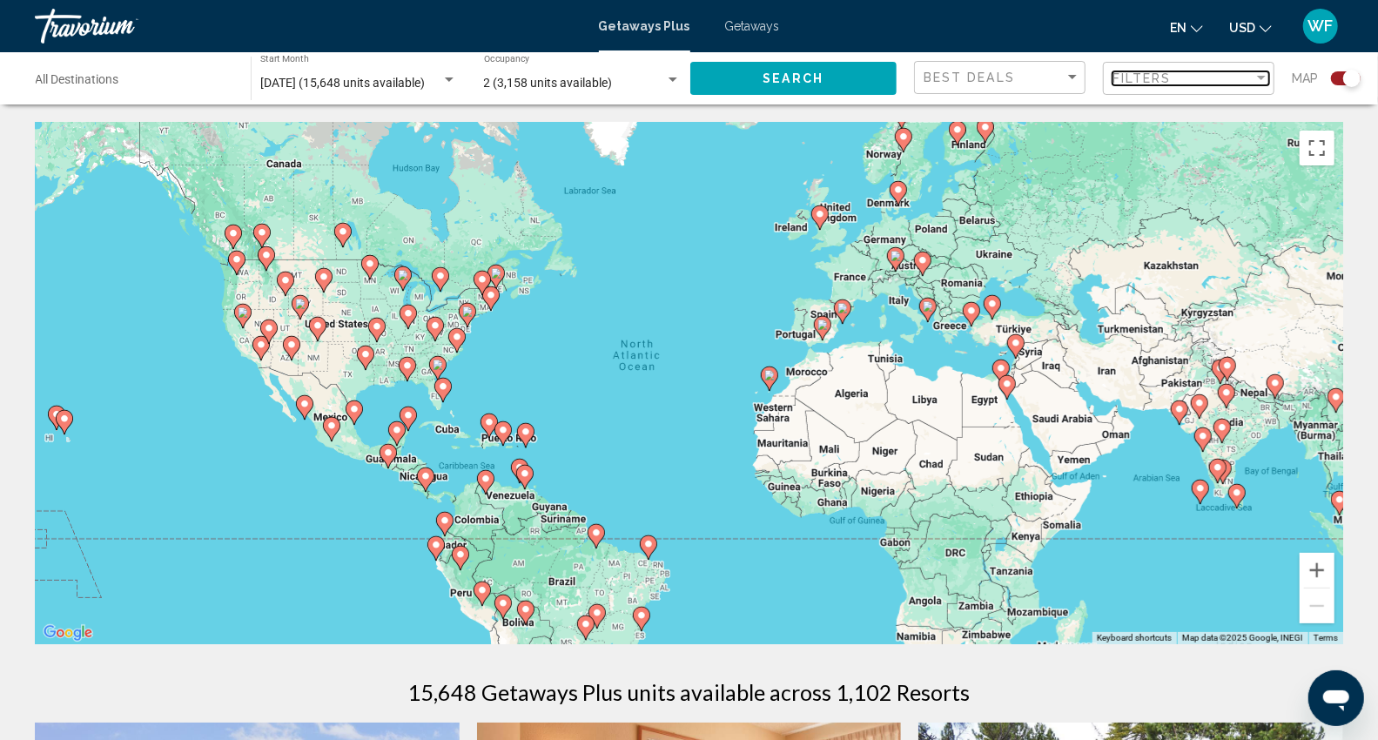
click at [1263, 80] on div "Filter" at bounding box center [1261, 78] width 9 height 4
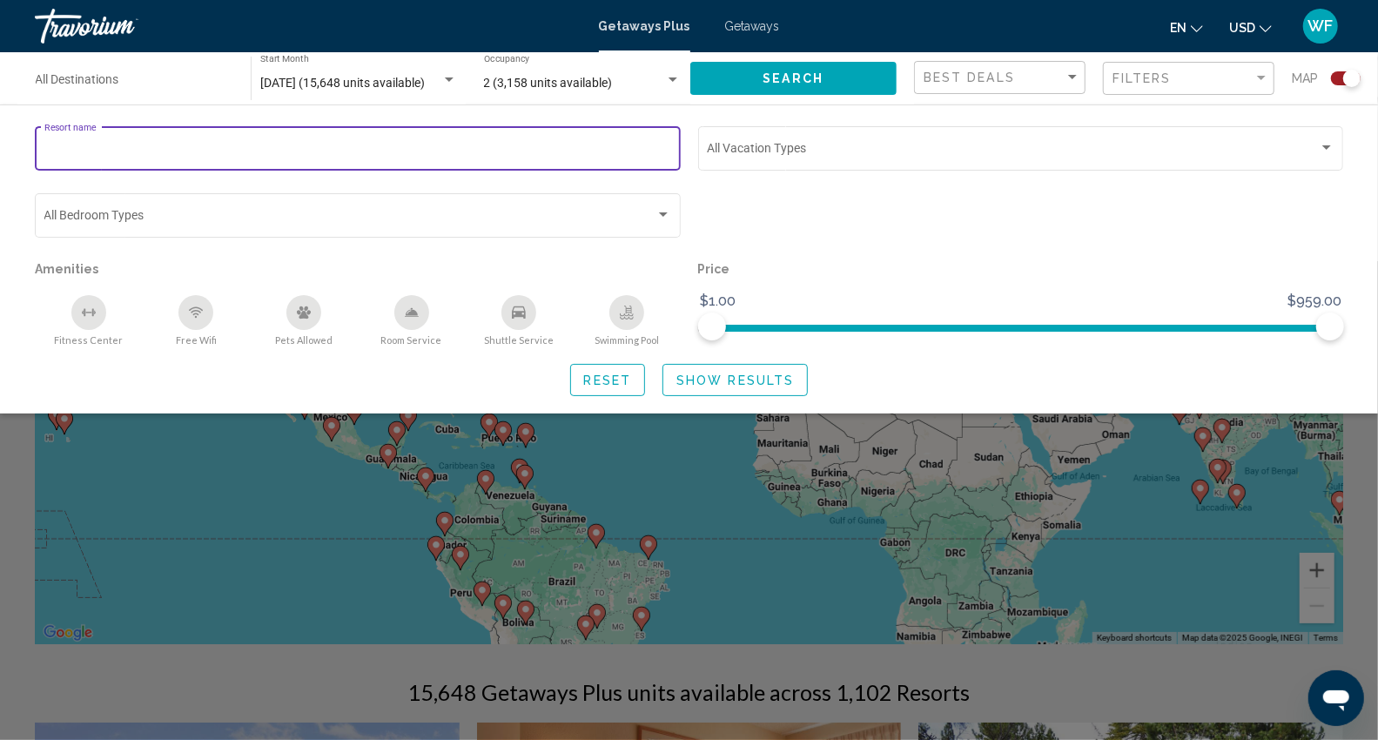
click at [419, 149] on input "Resort name" at bounding box center [358, 152] width 628 height 14
type input "**********"
click at [746, 81] on button "Search" at bounding box center [794, 78] width 207 height 32
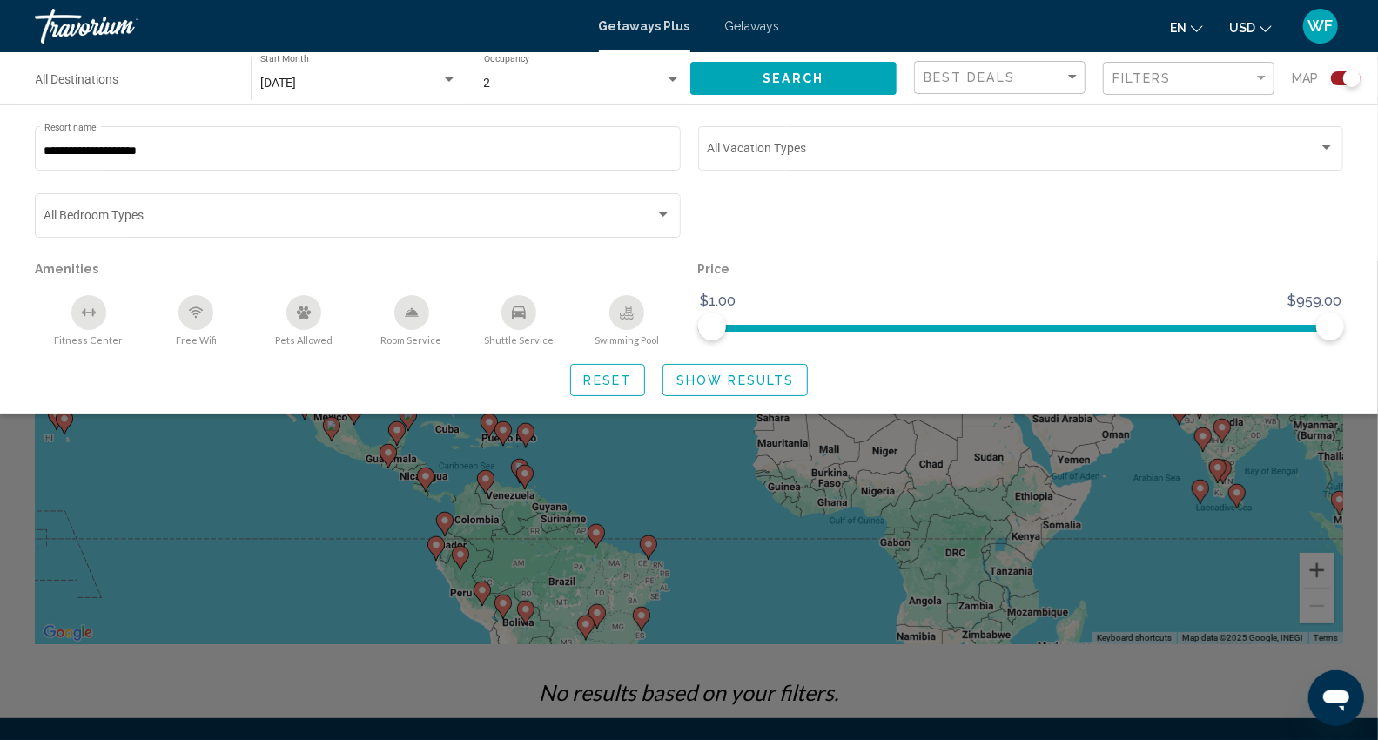
click at [755, 73] on button "Search" at bounding box center [794, 78] width 207 height 32
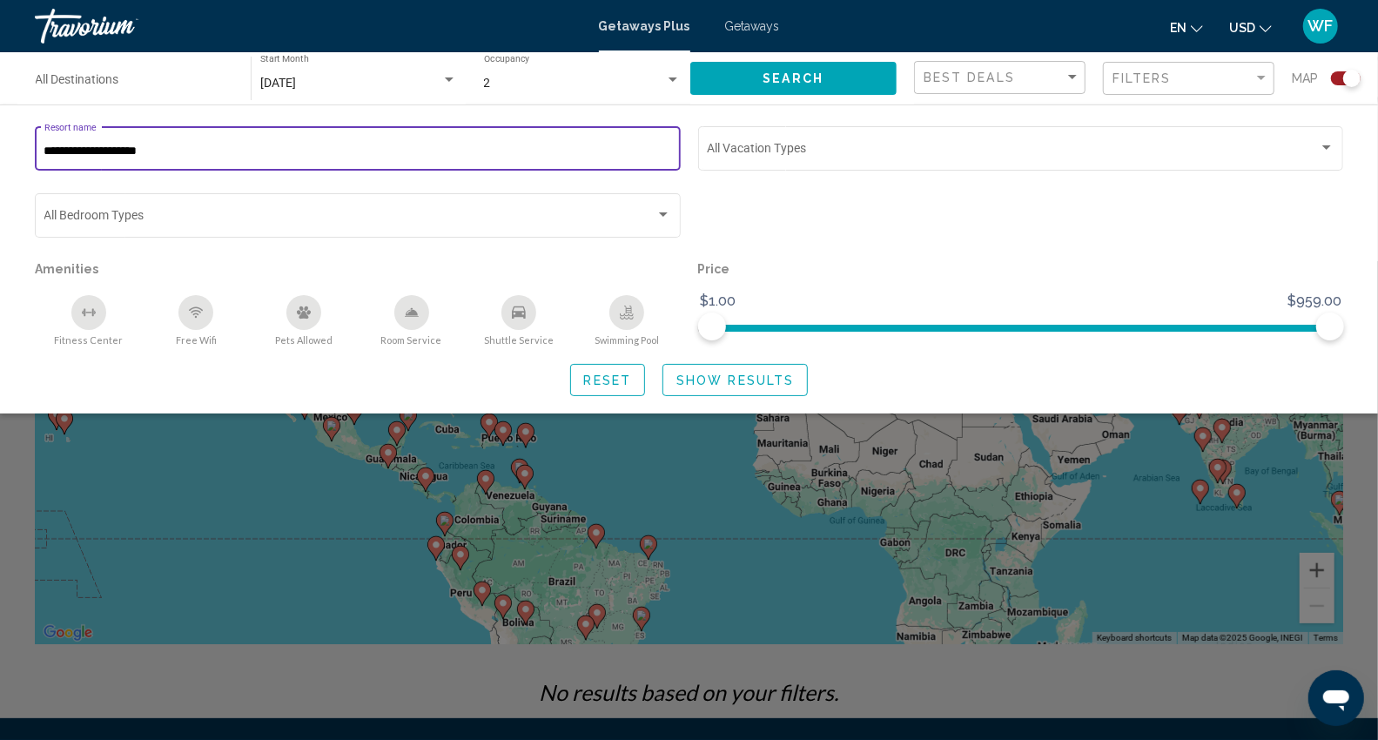
drag, startPoint x: 187, startPoint y: 150, endPoint x: 27, endPoint y: 146, distance: 160.3
click at [27, 146] on div "**********" at bounding box center [358, 156] width 664 height 67
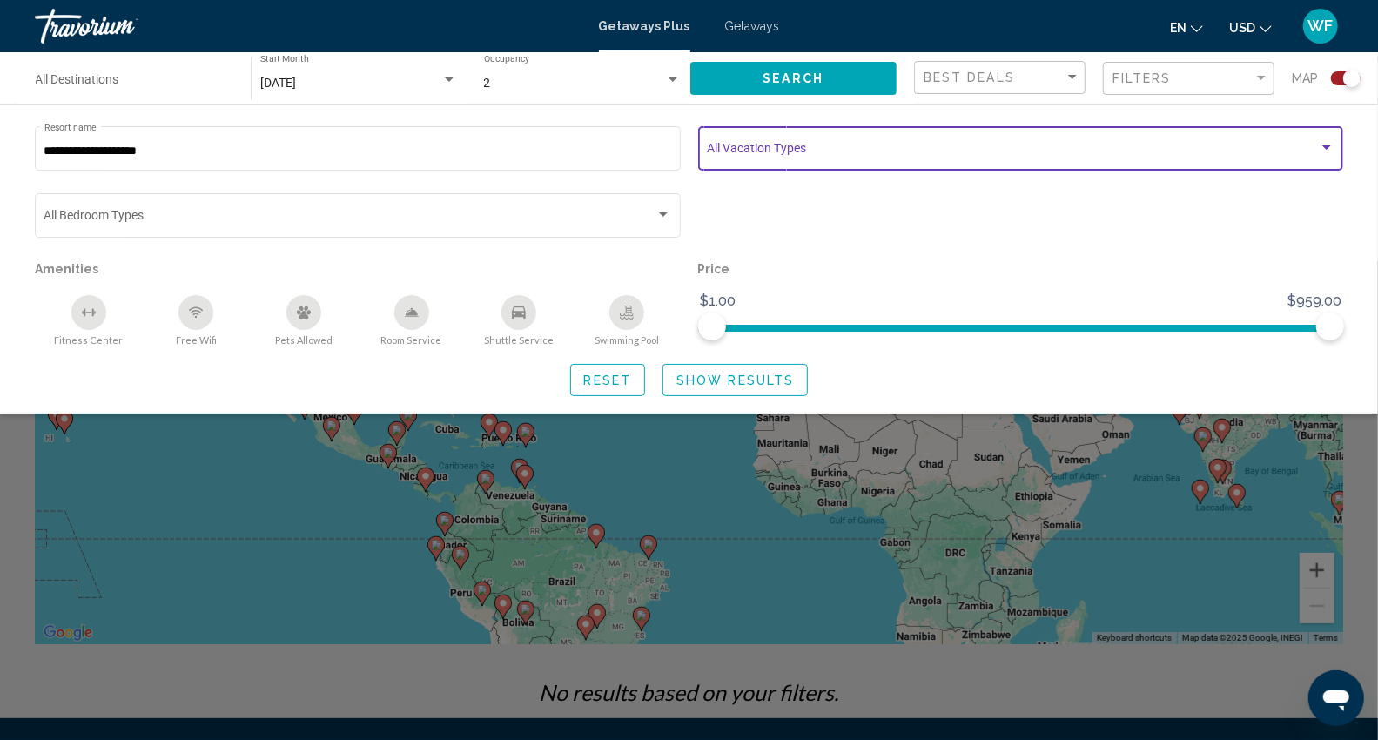
click at [1326, 148] on div "Search widget" at bounding box center [1327, 147] width 9 height 4
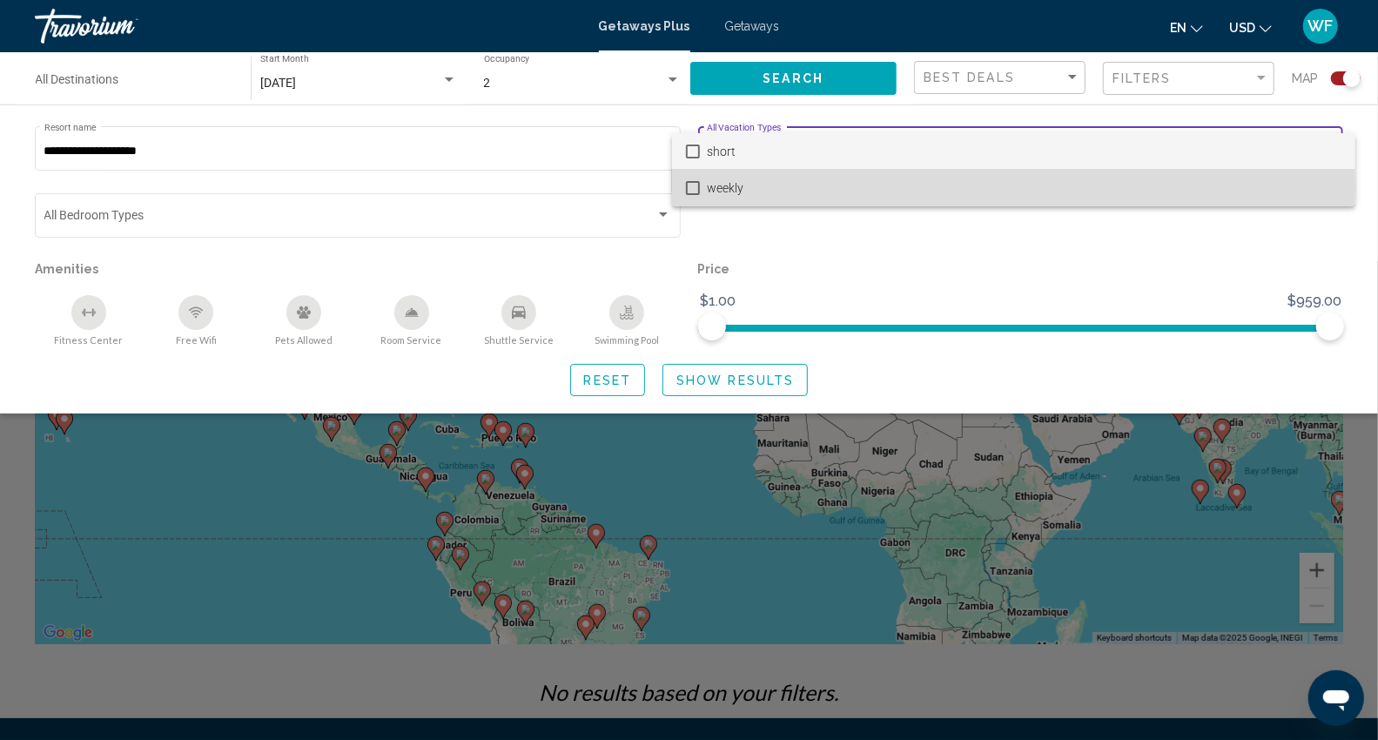
click at [697, 185] on mat-pseudo-checkbox at bounding box center [693, 188] width 14 height 14
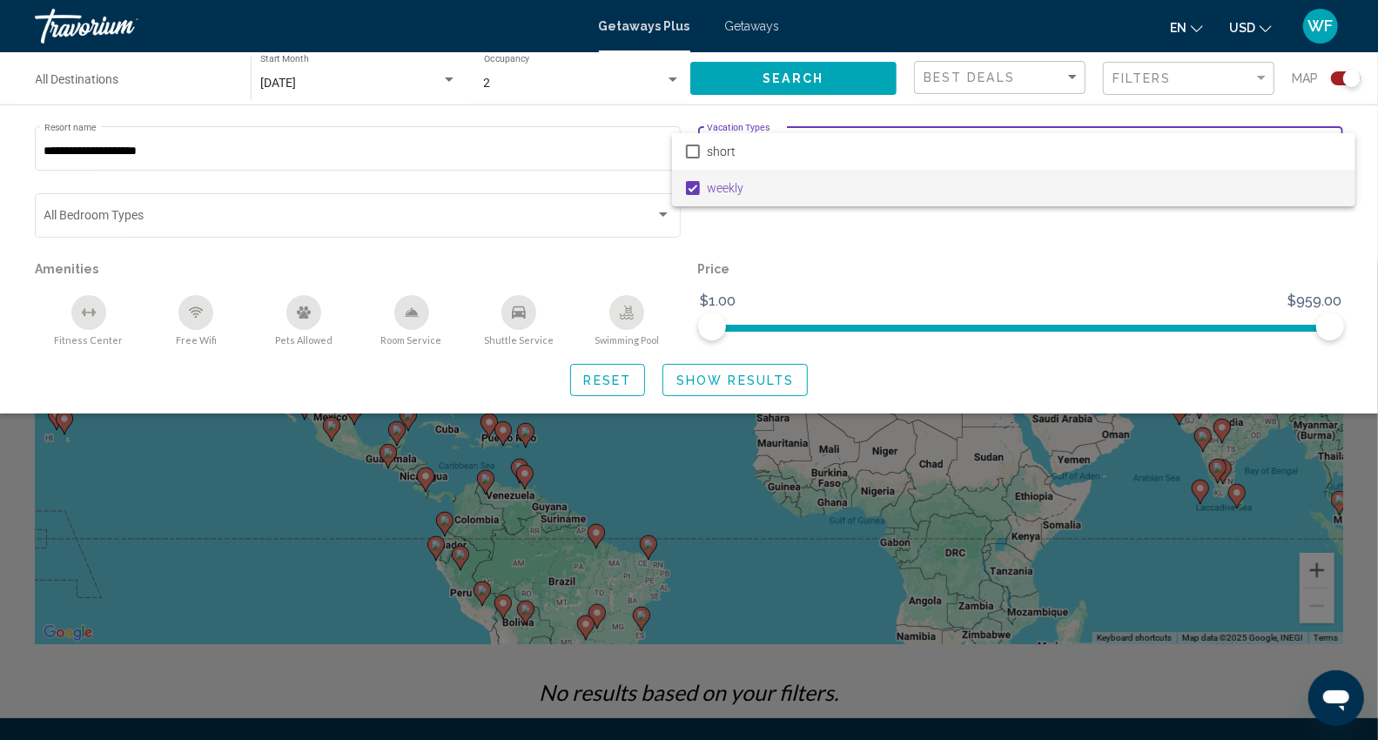
click at [915, 236] on div at bounding box center [689, 370] width 1378 height 740
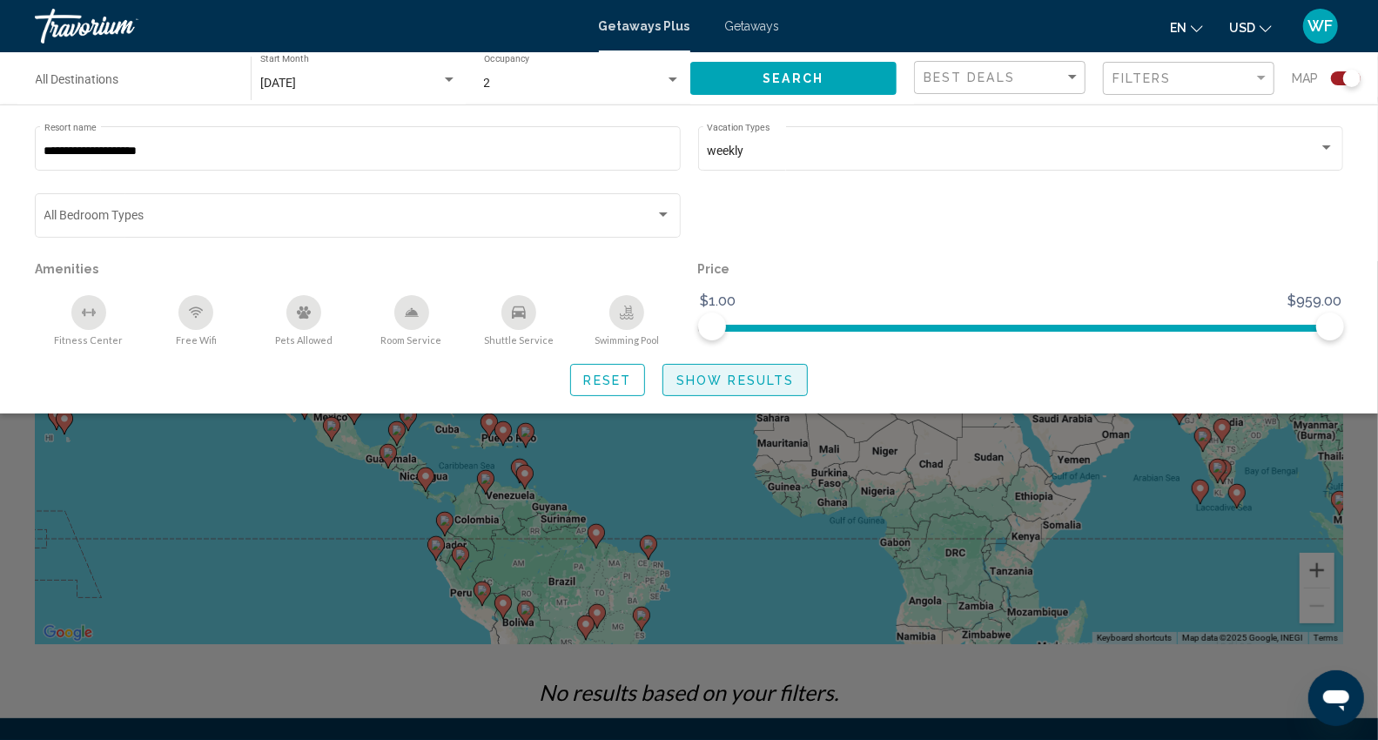
click at [701, 369] on button "Show Results" at bounding box center [735, 380] width 145 height 32
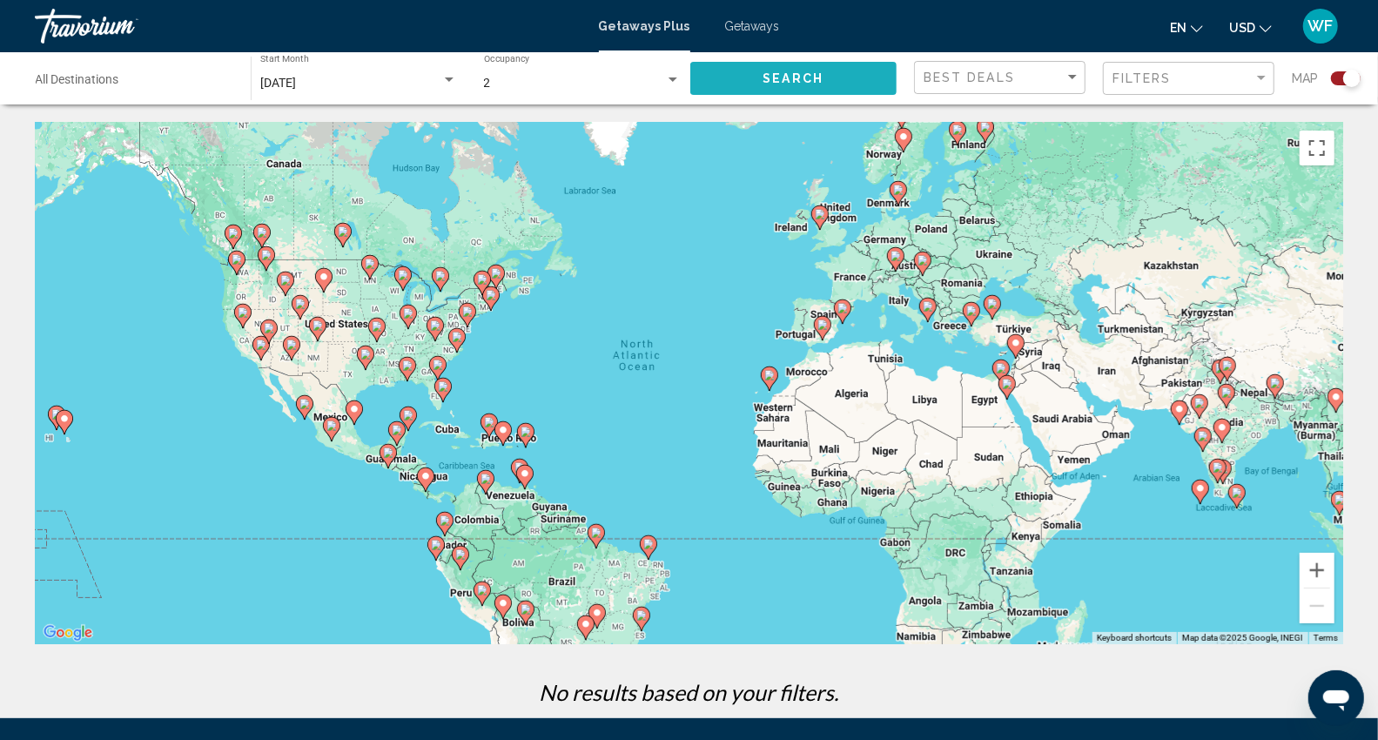
click at [796, 78] on span "Search" at bounding box center [793, 79] width 61 height 14
click at [758, 24] on span "Getaways" at bounding box center [752, 26] width 55 height 14
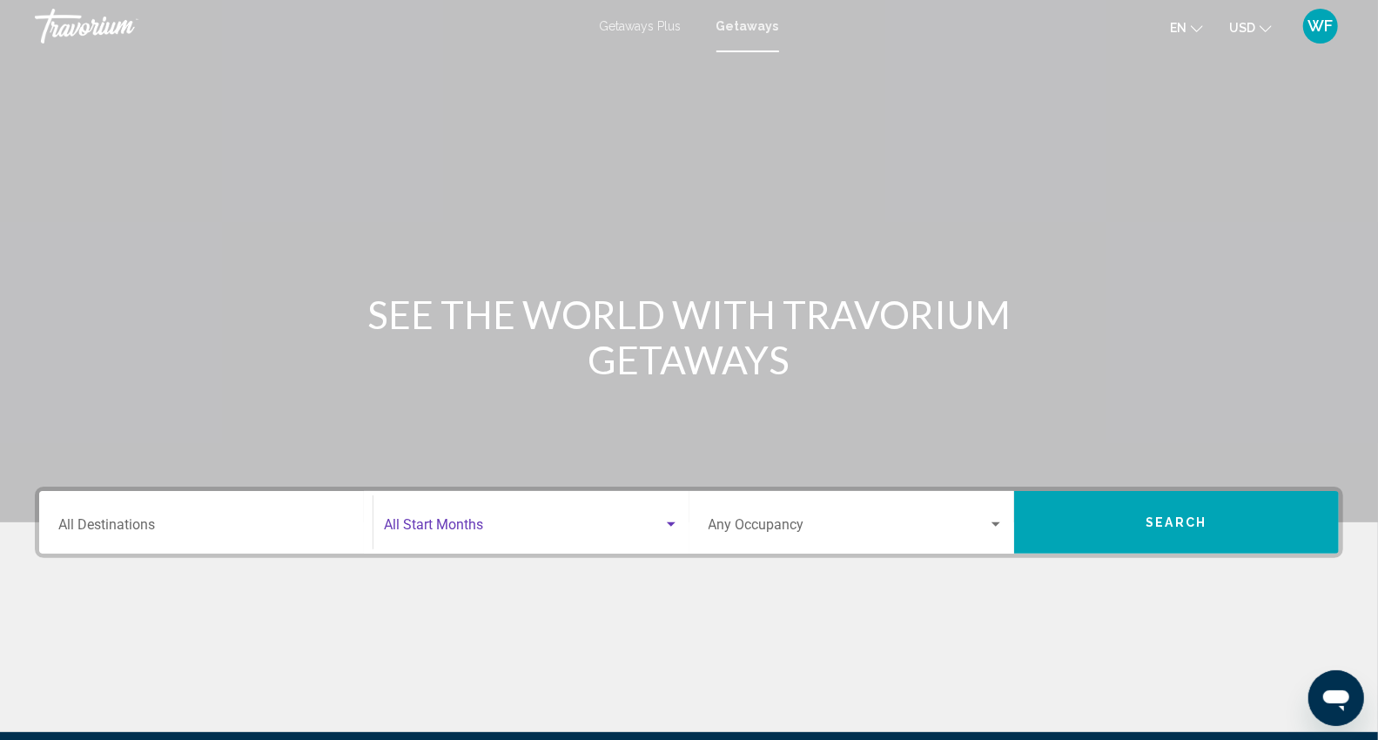
click at [664, 526] on div "Search widget" at bounding box center [672, 525] width 16 height 14
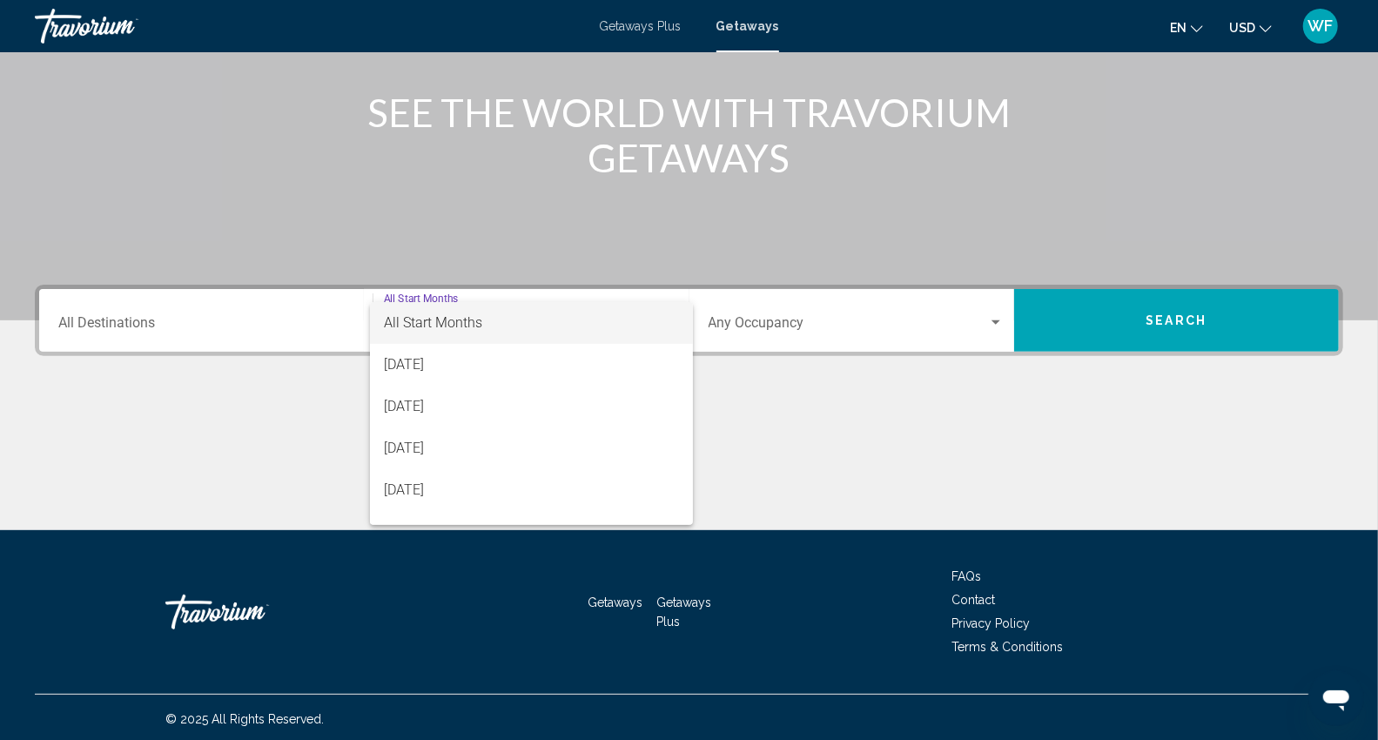
scroll to position [205, 0]
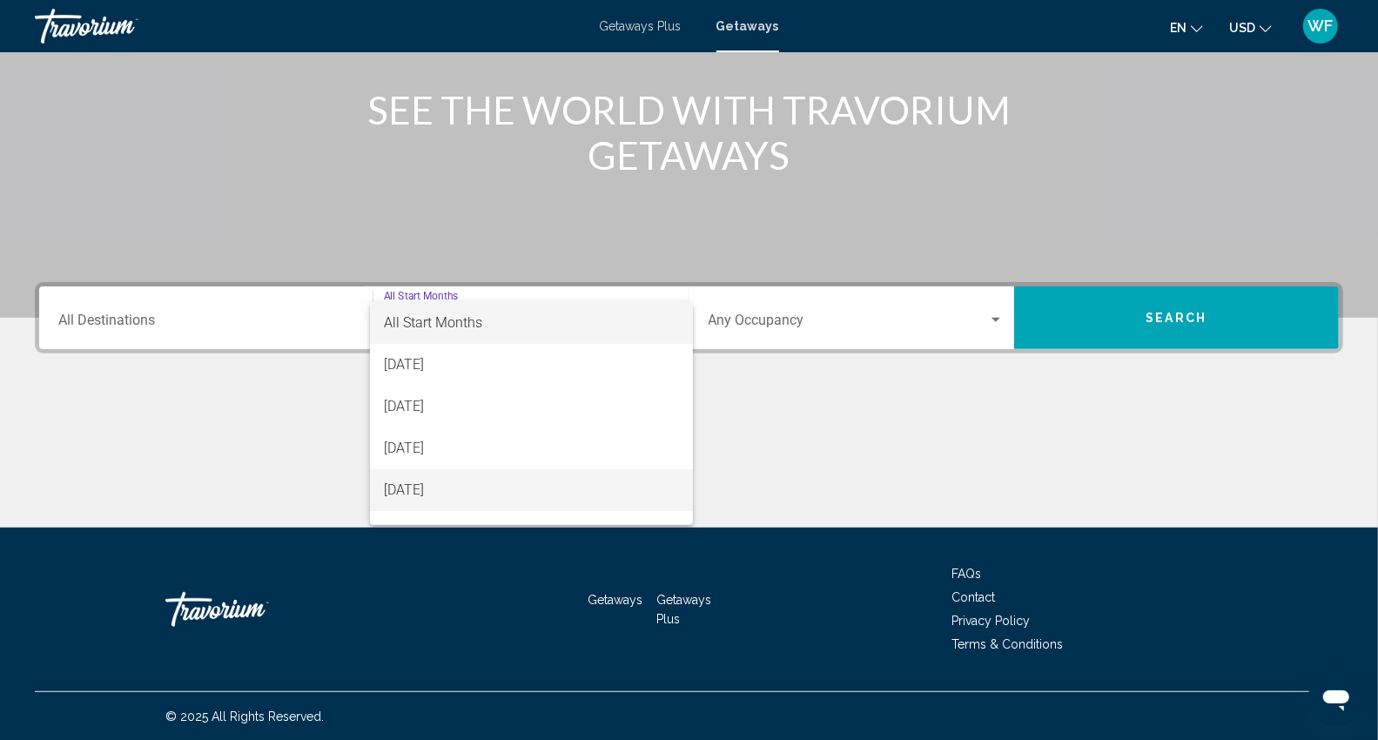
click at [404, 498] on span "November 2025" at bounding box center [531, 490] width 295 height 42
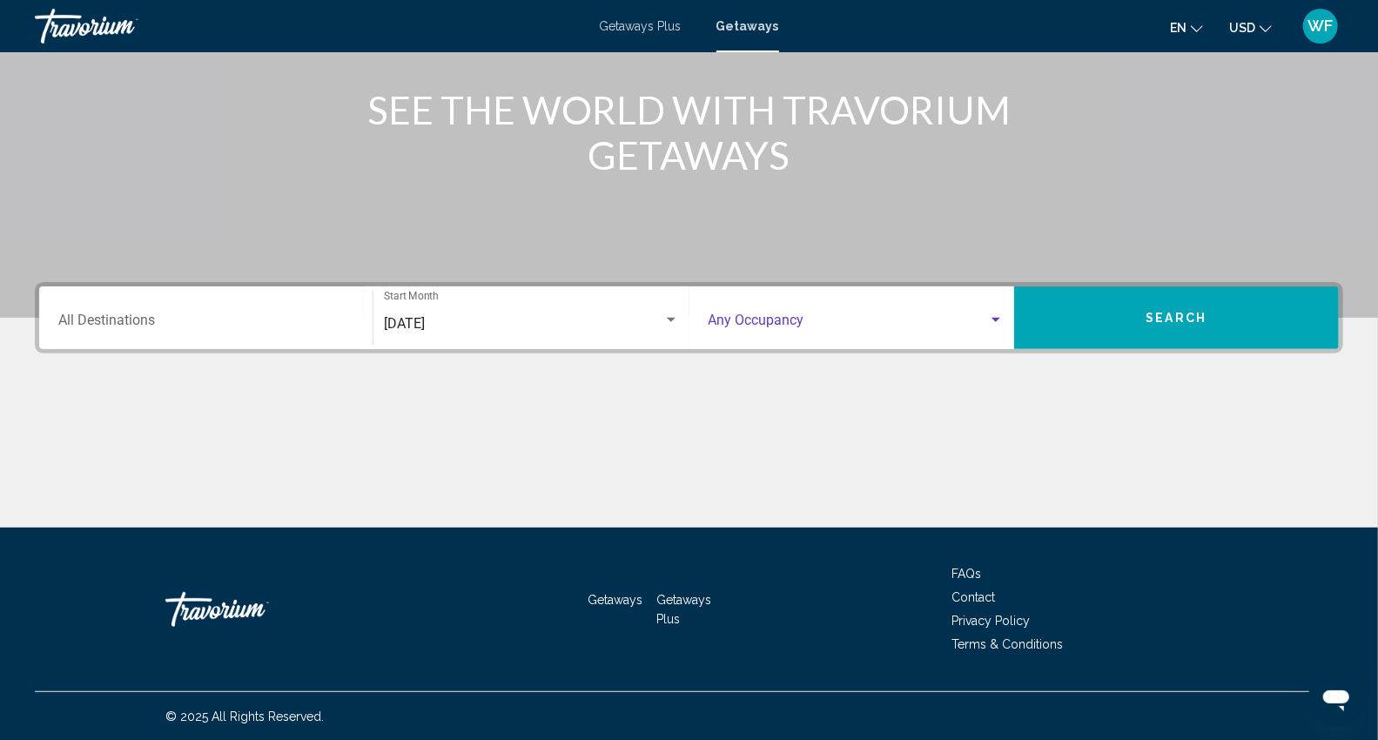
click at [1000, 315] on div "Search widget" at bounding box center [996, 320] width 16 height 14
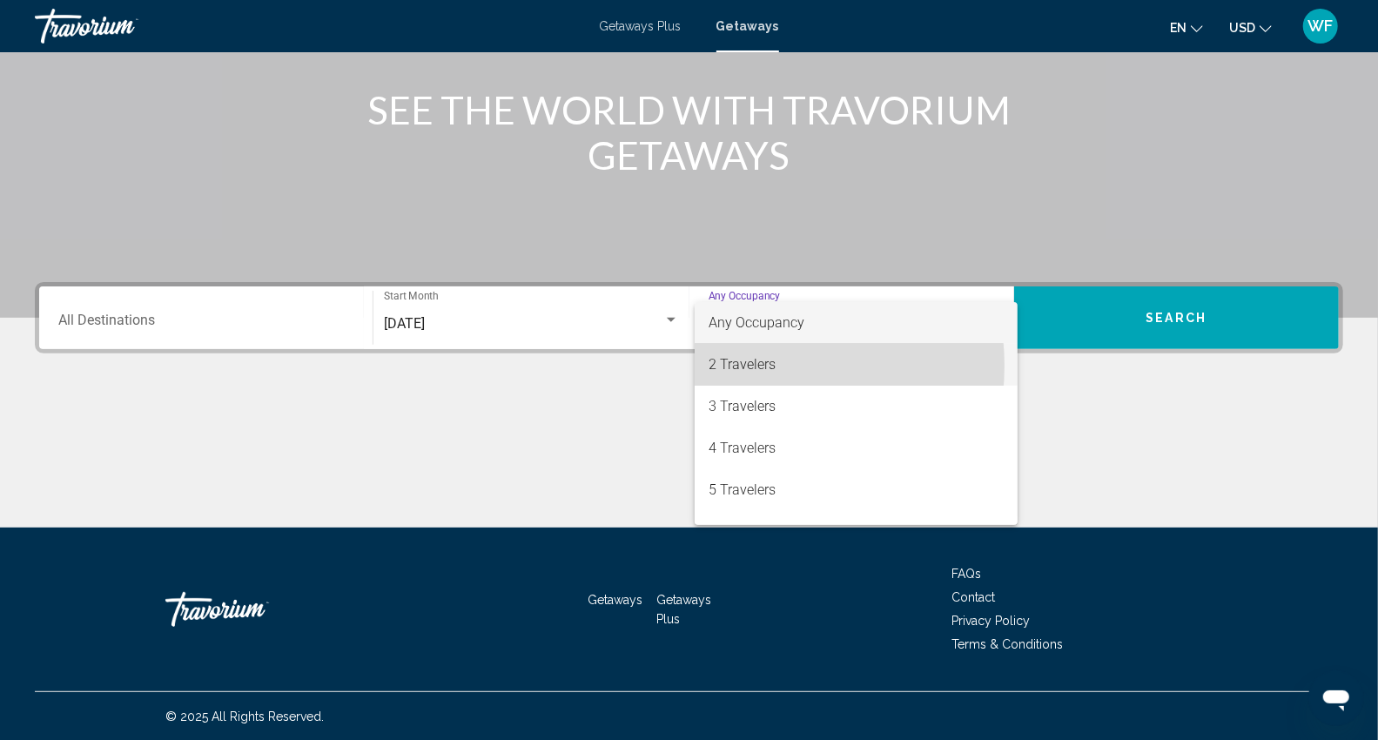
click at [744, 366] on span "2 Travelers" at bounding box center [857, 365] width 296 height 42
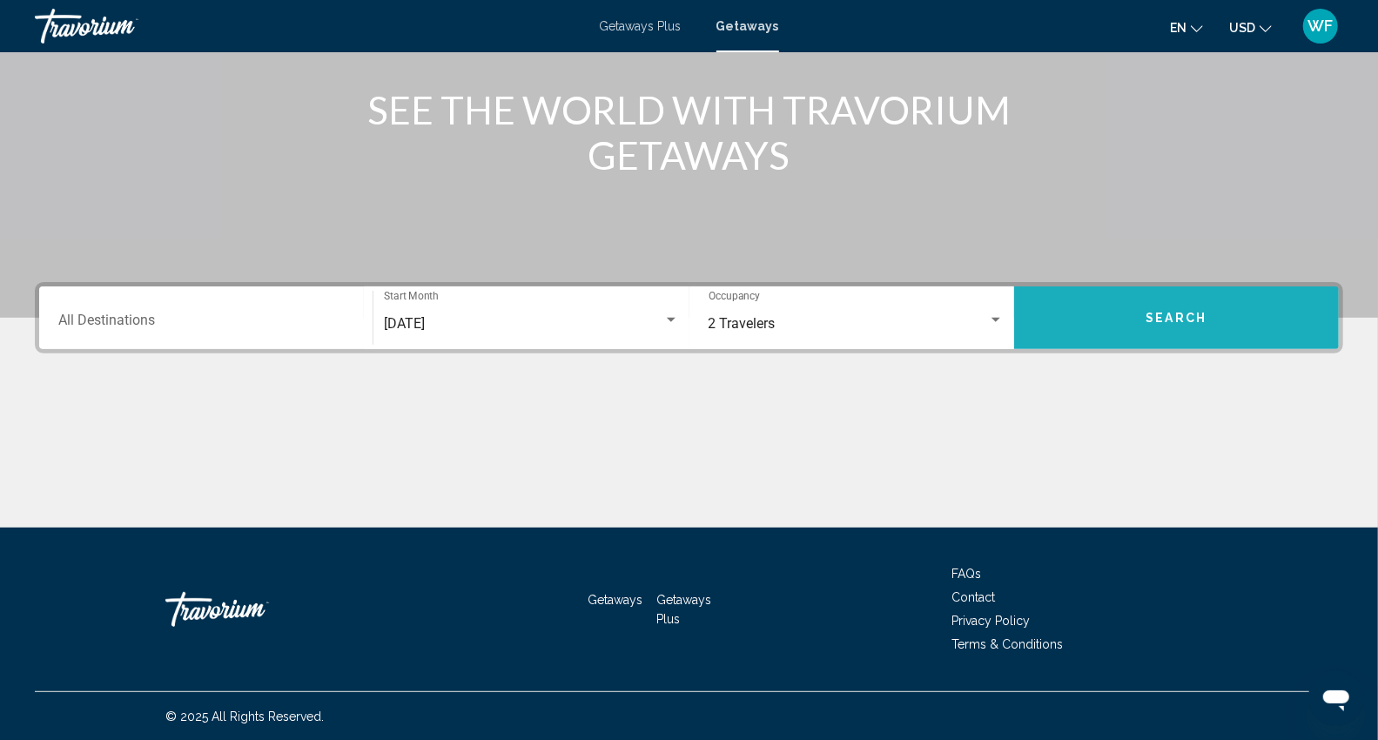
click at [1167, 314] on span "Search" at bounding box center [1177, 319] width 61 height 14
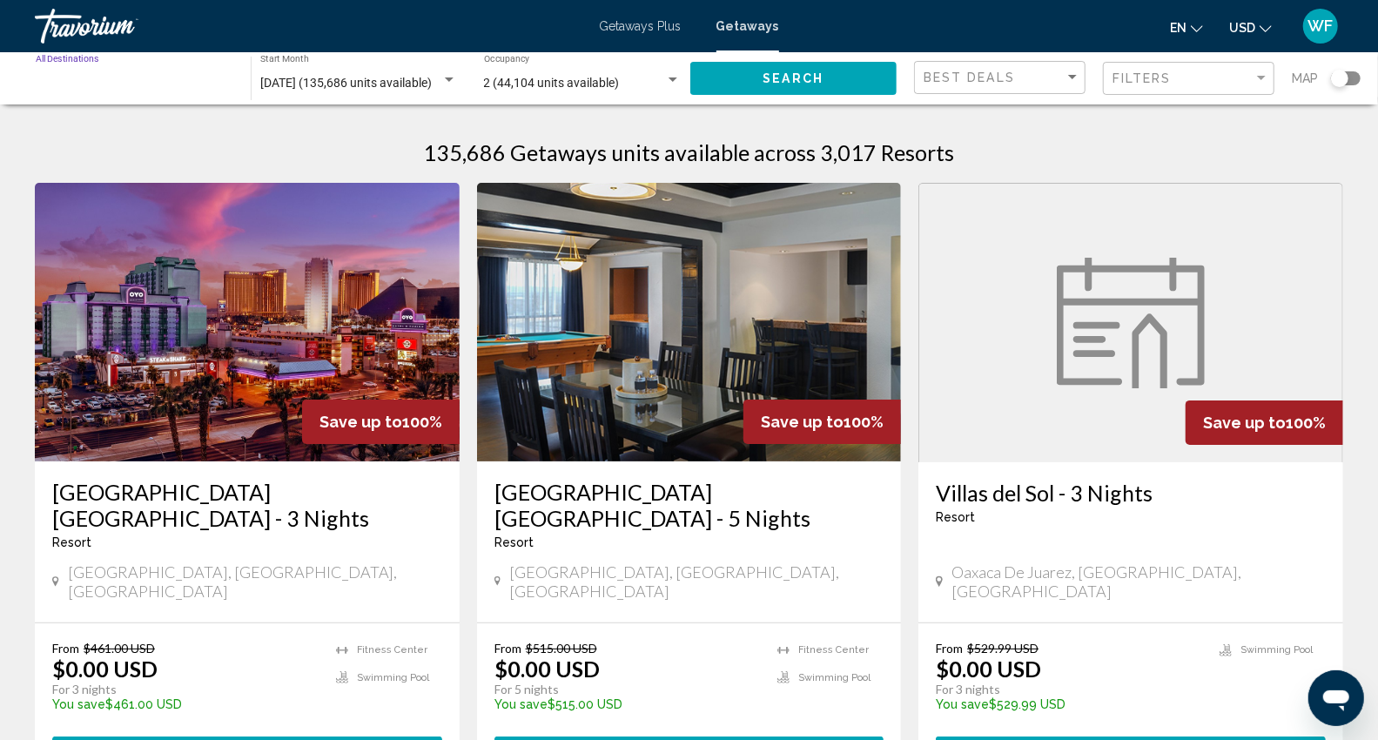
click at [165, 84] on input "Destination All Destinations" at bounding box center [135, 84] width 198 height 14
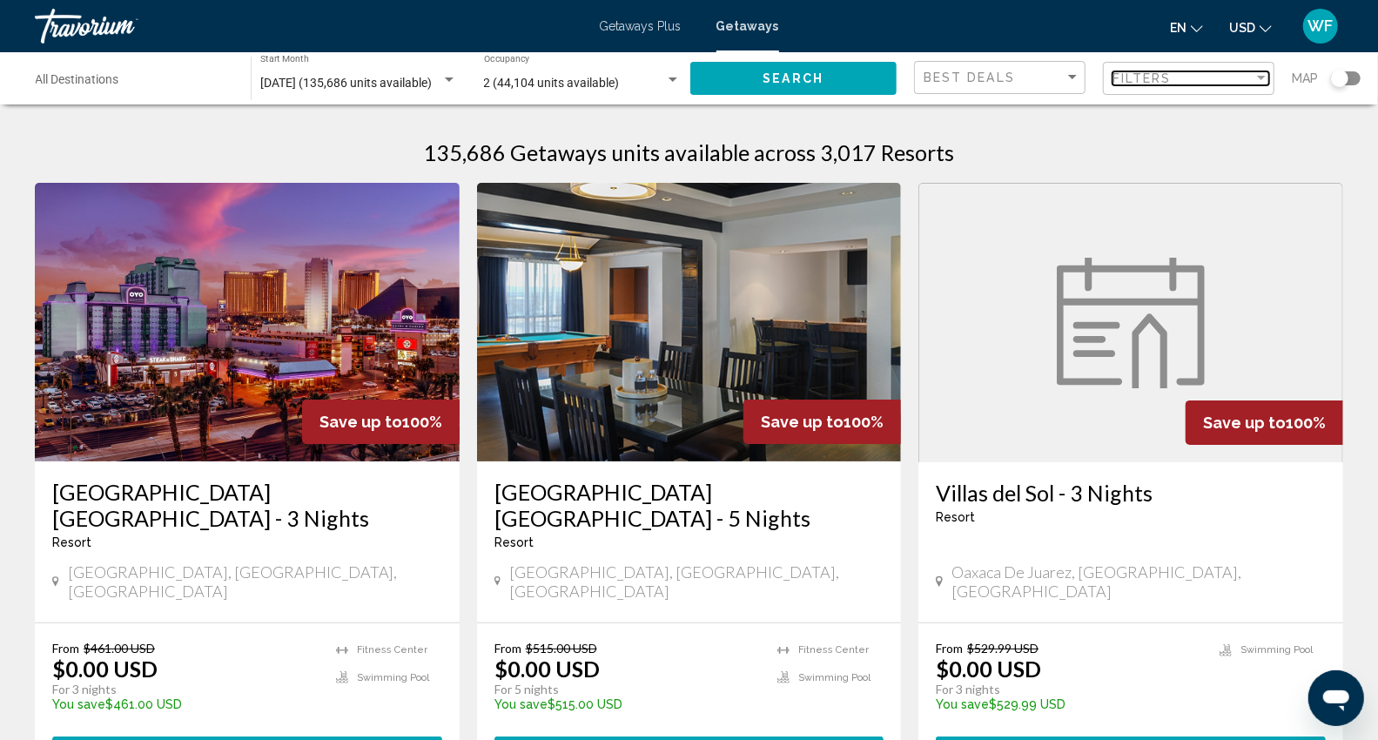
click at [1259, 80] on div "Filter" at bounding box center [1261, 78] width 9 height 4
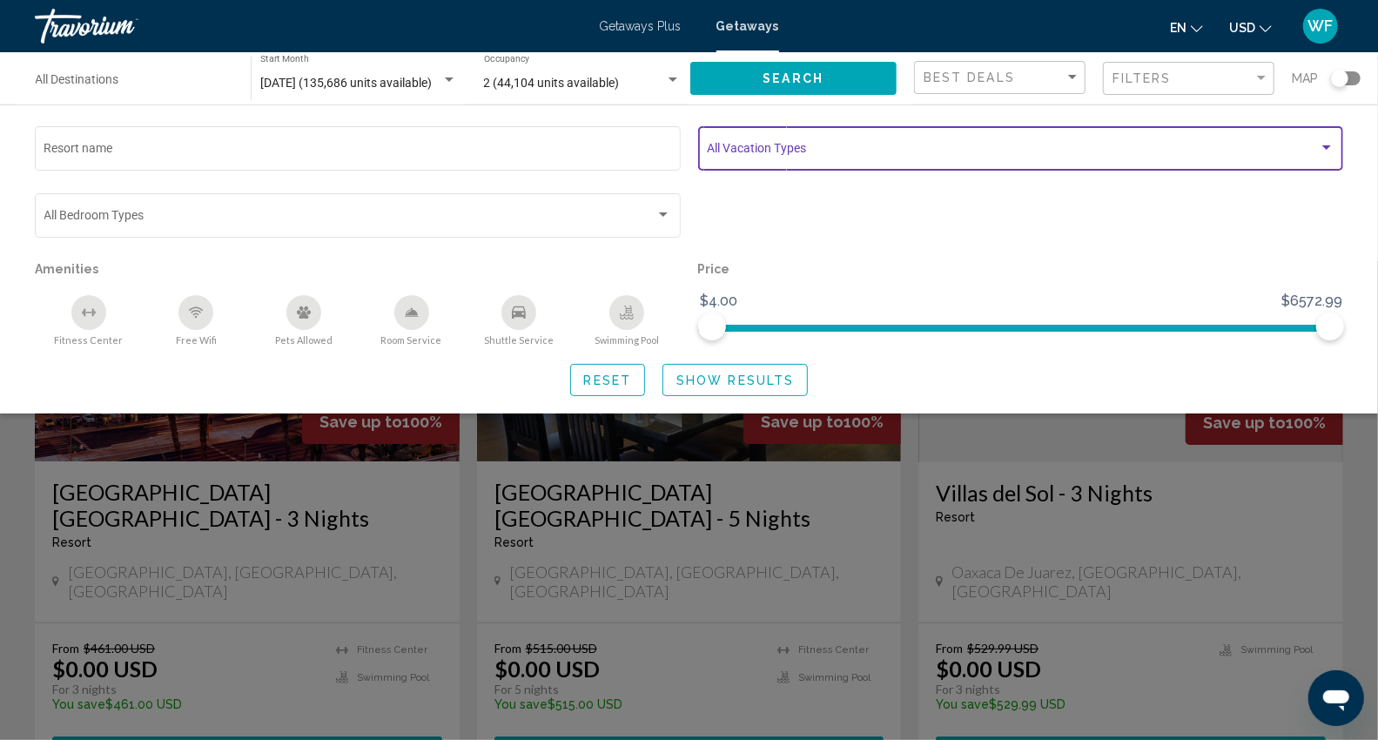
click at [1333, 148] on div "Search widget" at bounding box center [1327, 148] width 16 height 14
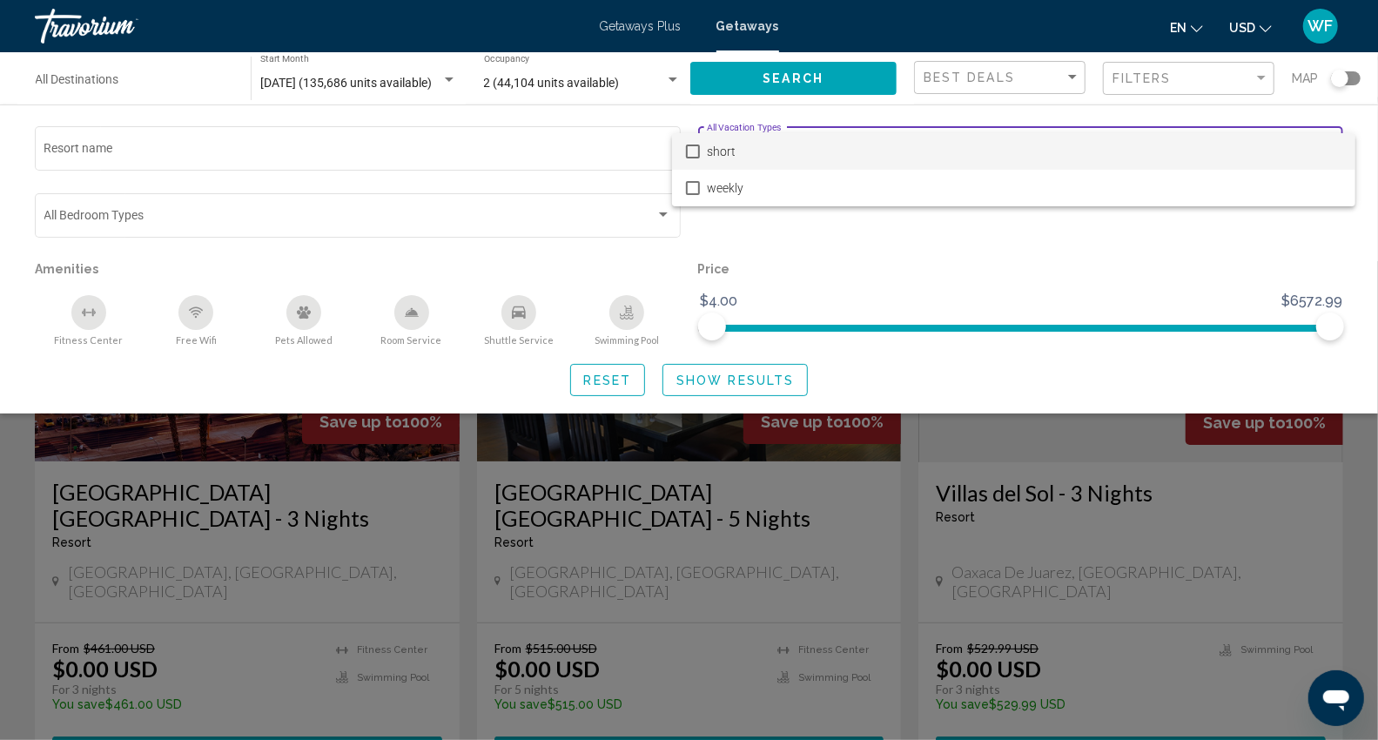
click at [954, 270] on div at bounding box center [689, 370] width 1378 height 740
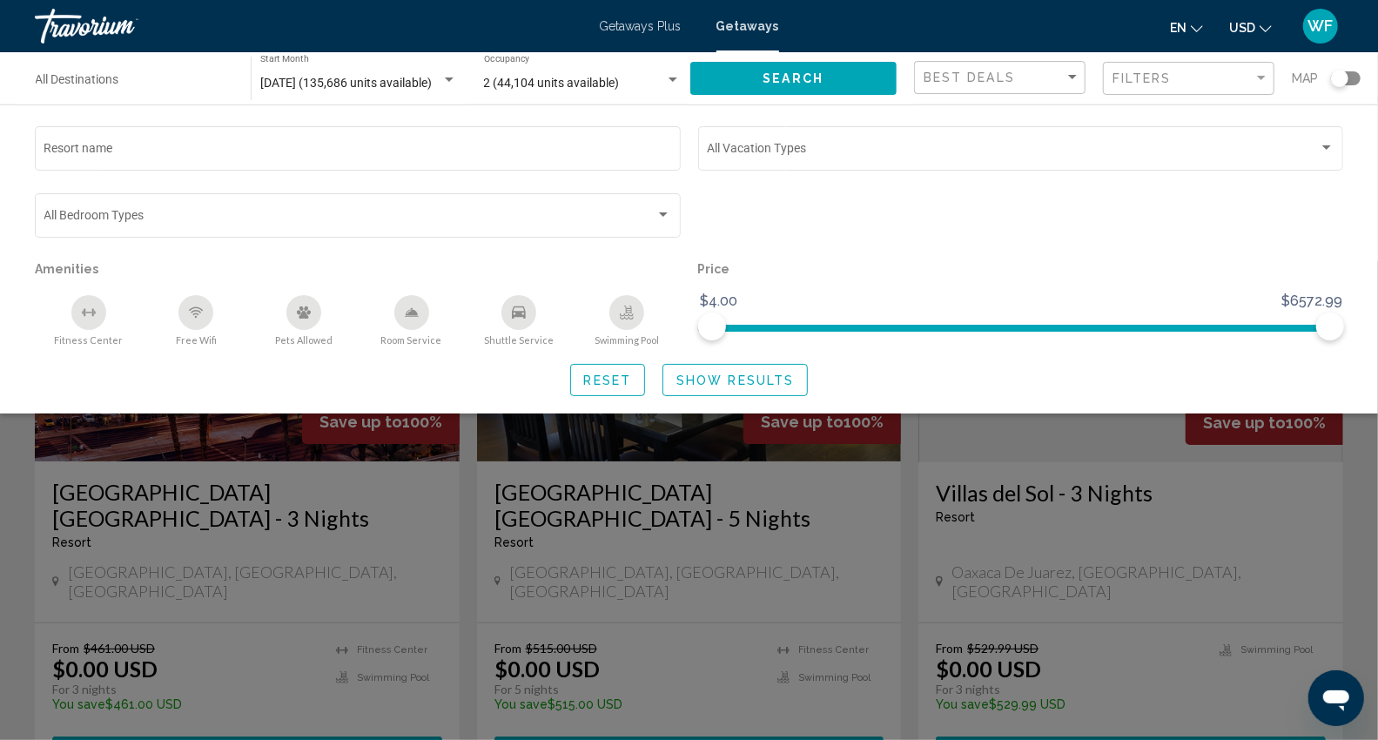
click at [368, 536] on div "Search widget" at bounding box center [689, 500] width 1378 height 479
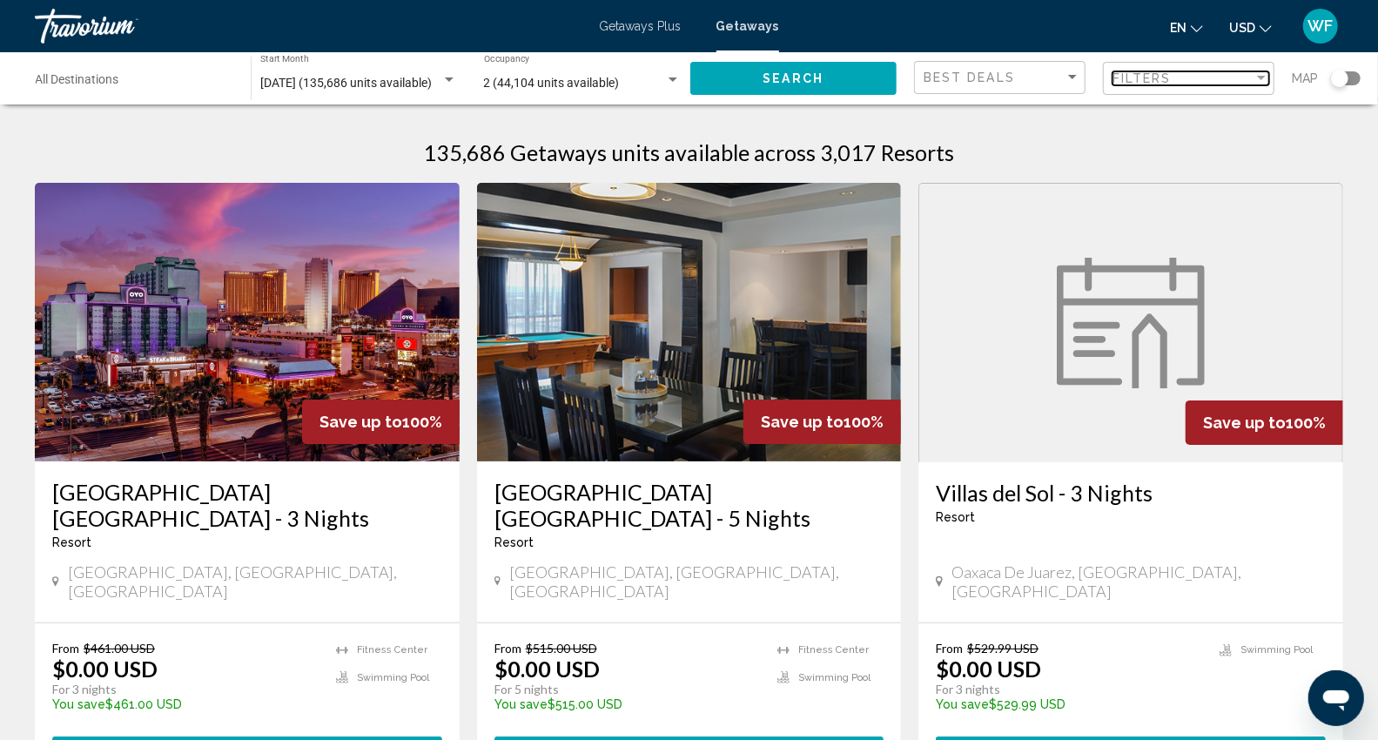
click at [1258, 82] on div "Filter" at bounding box center [1262, 78] width 16 height 14
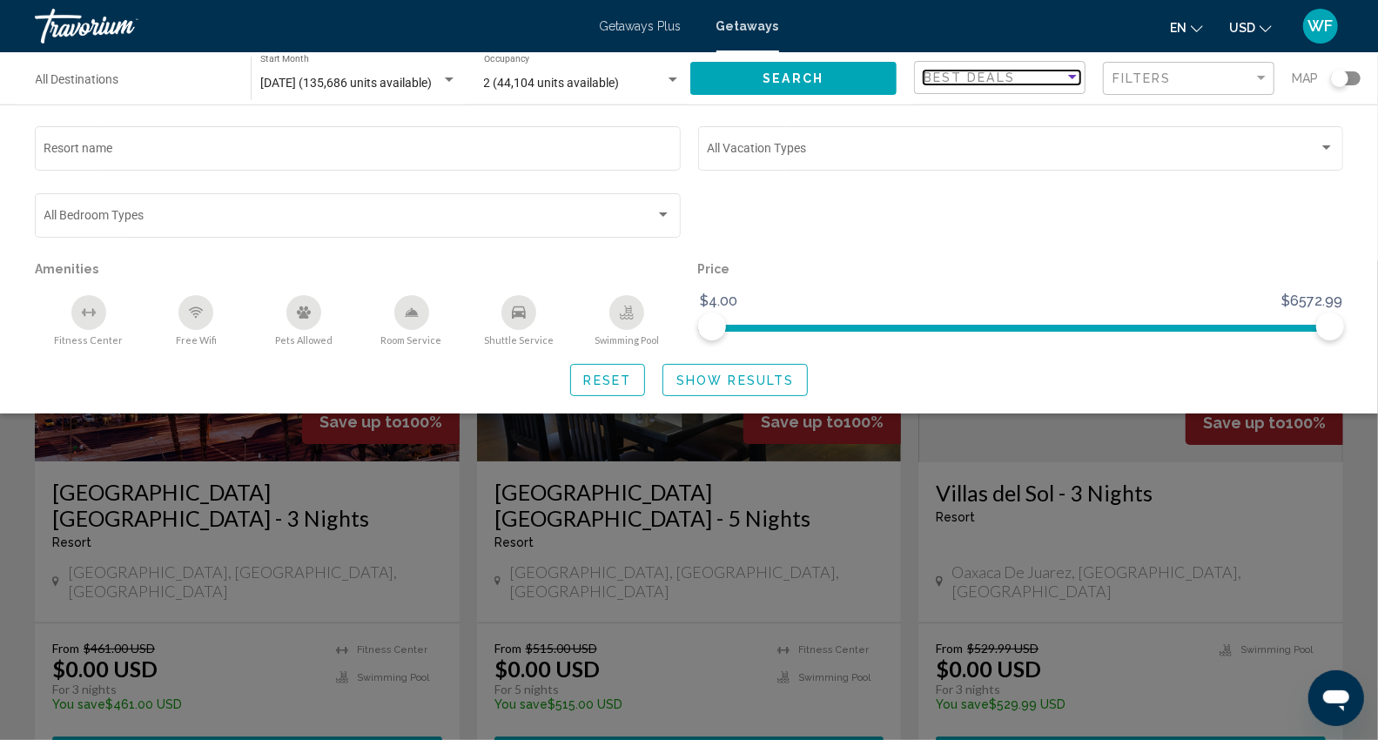
click at [1069, 78] on div "Sort by" at bounding box center [1072, 77] width 9 height 4
click at [1180, 190] on div at bounding box center [689, 370] width 1378 height 740
drag, startPoint x: 706, startPoint y: 580, endPoint x: 664, endPoint y: 570, distance: 43.7
click at [692, 572] on div "Search widget" at bounding box center [689, 500] width 1378 height 479
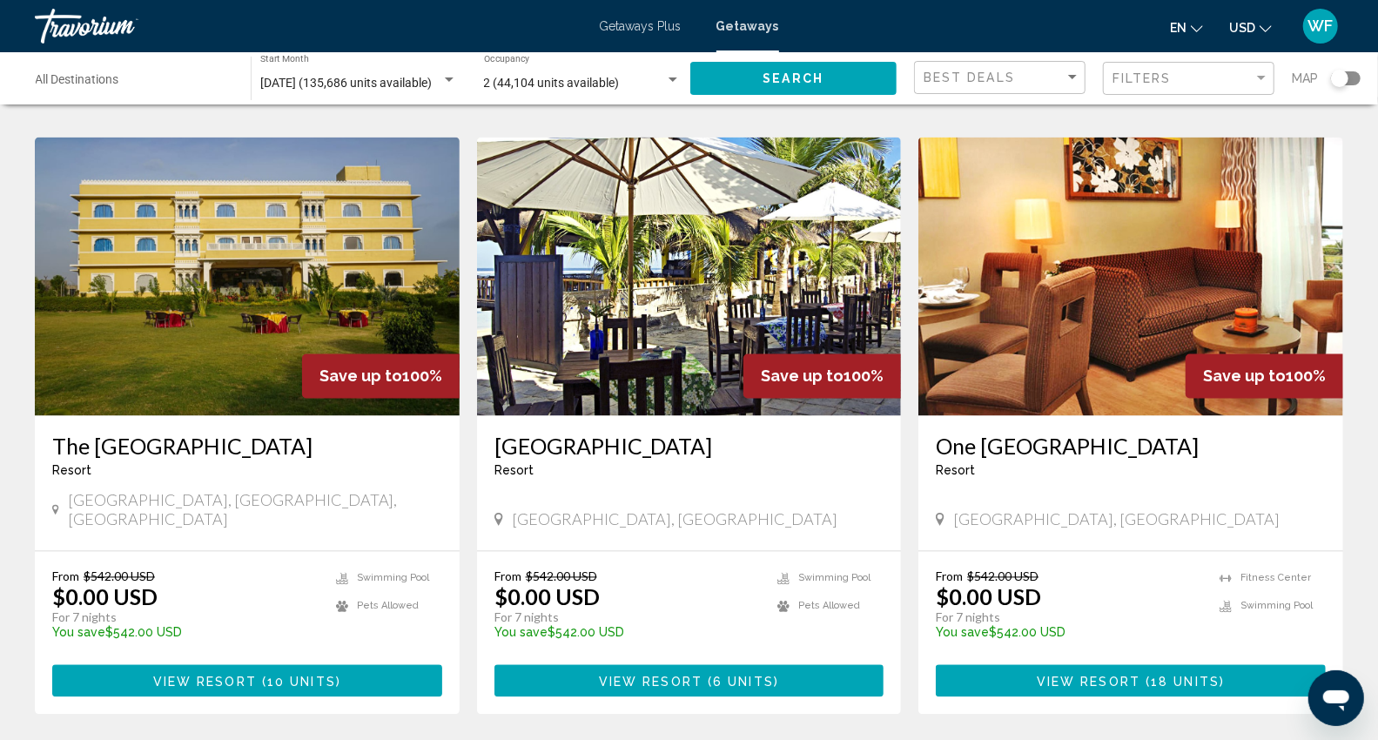
scroll to position [2123, 0]
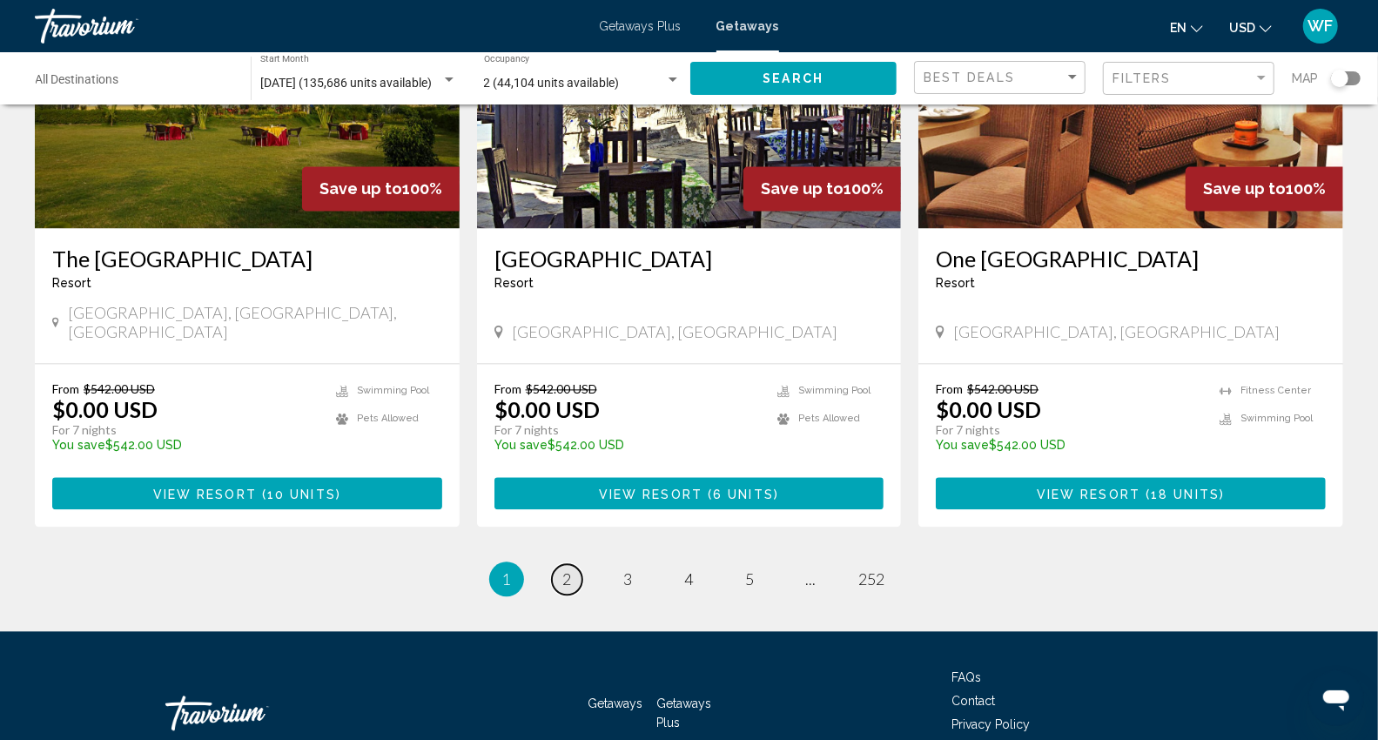
click at [563, 569] on span "2" at bounding box center [567, 578] width 9 height 19
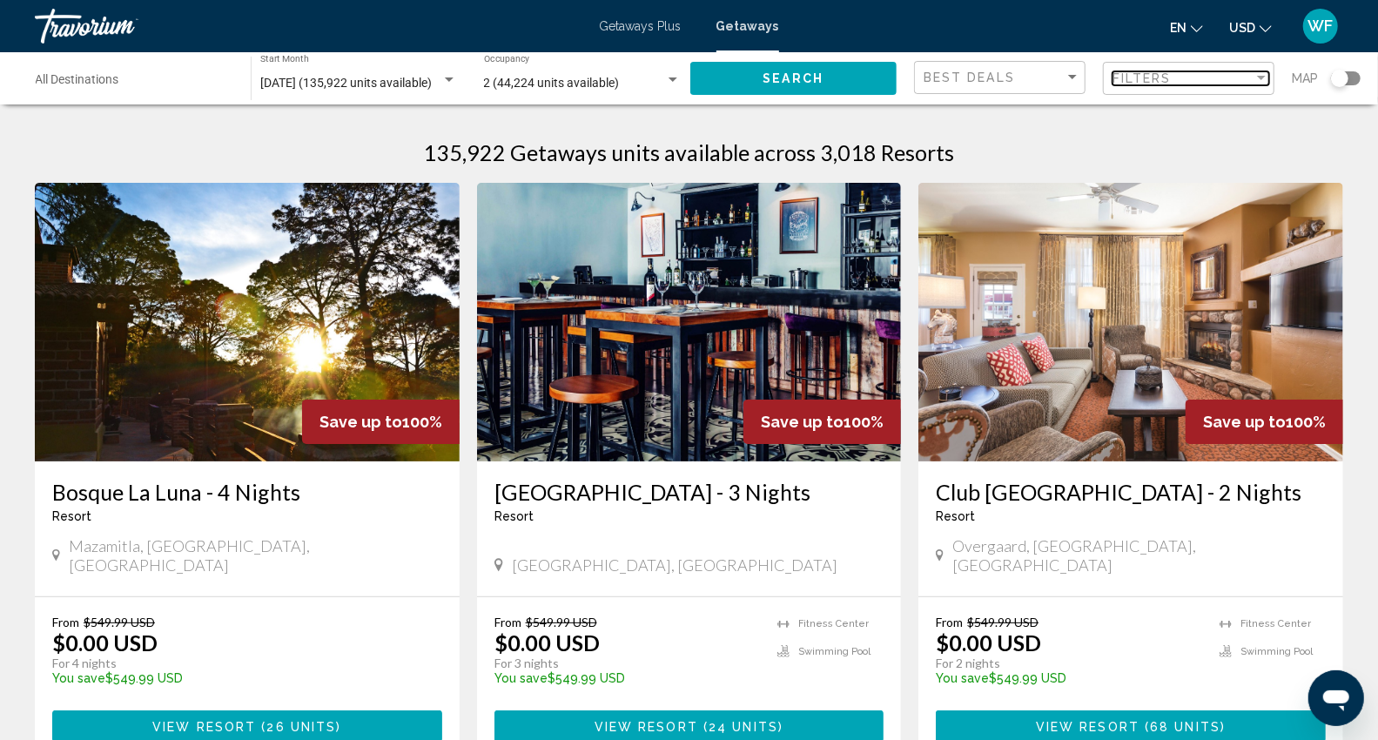
click at [1260, 76] on div "Filter" at bounding box center [1261, 78] width 9 height 4
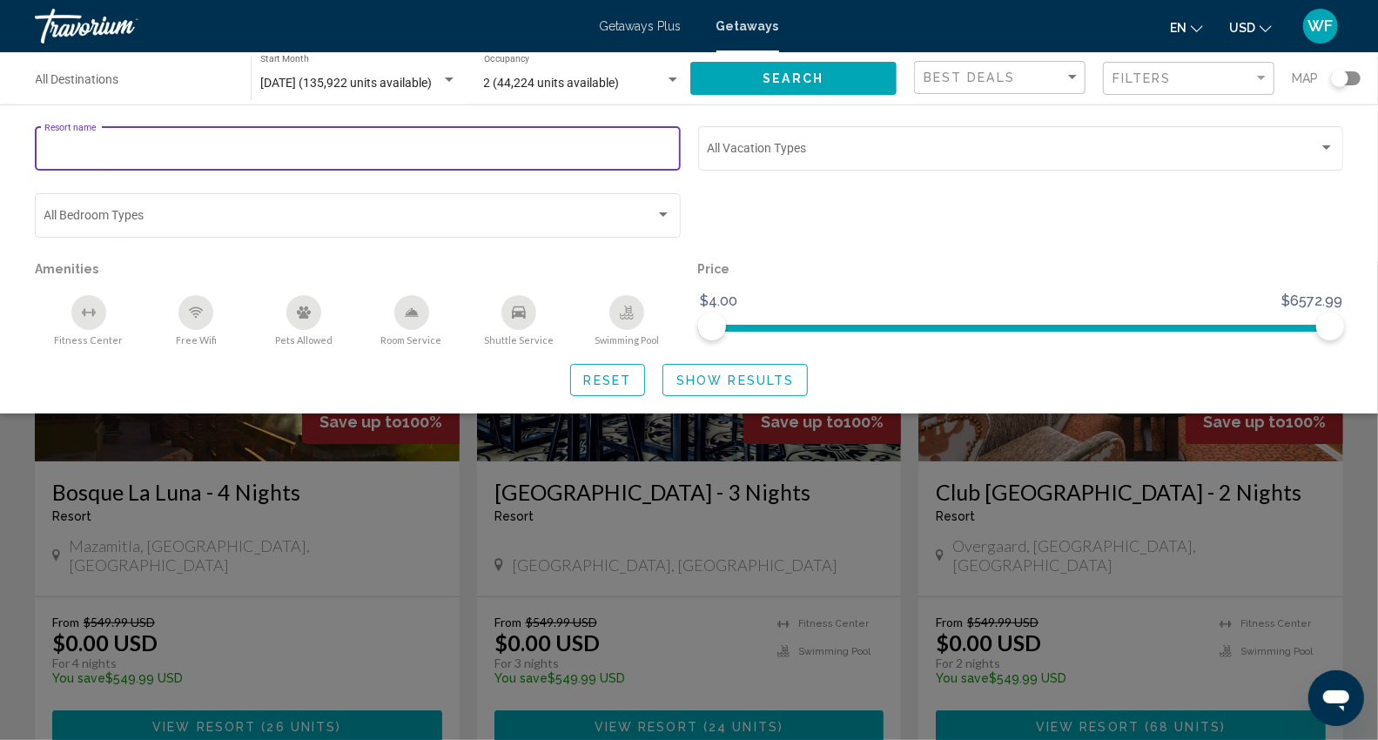
click at [187, 152] on input "Resort name" at bounding box center [358, 152] width 628 height 14
type input "**********"
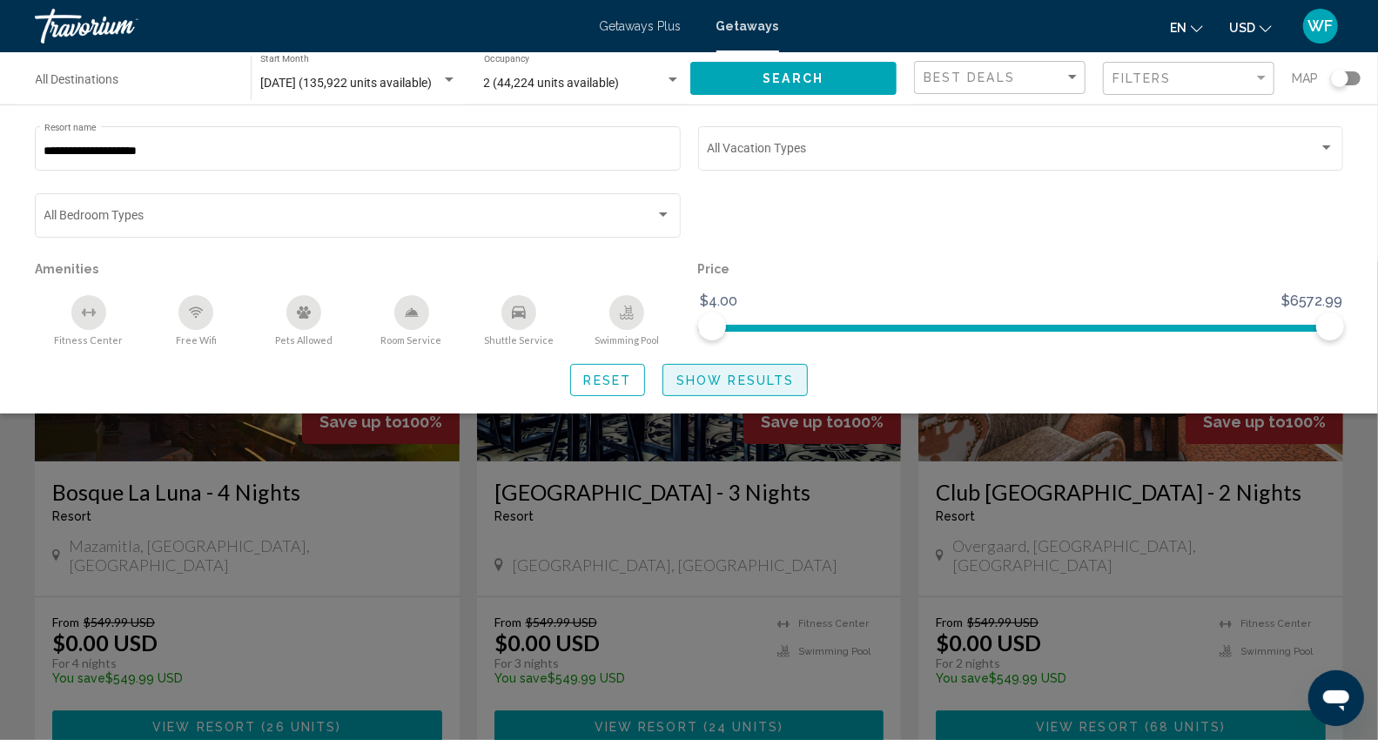
click at [707, 374] on span "Show Results" at bounding box center [736, 381] width 118 height 14
